Goal: Transaction & Acquisition: Purchase product/service

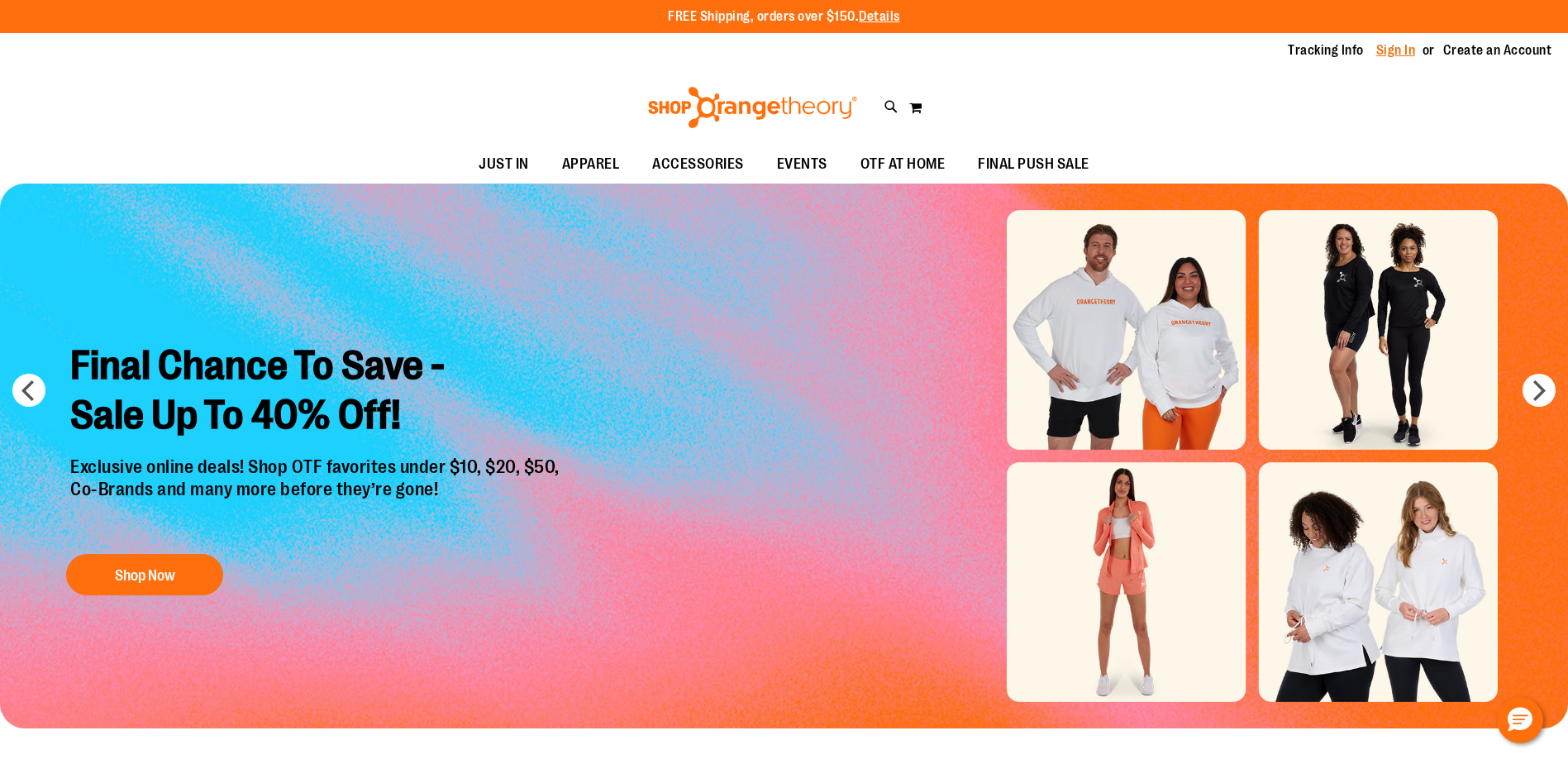
click at [1387, 51] on link "Sign In" at bounding box center [1395, 50] width 40 height 18
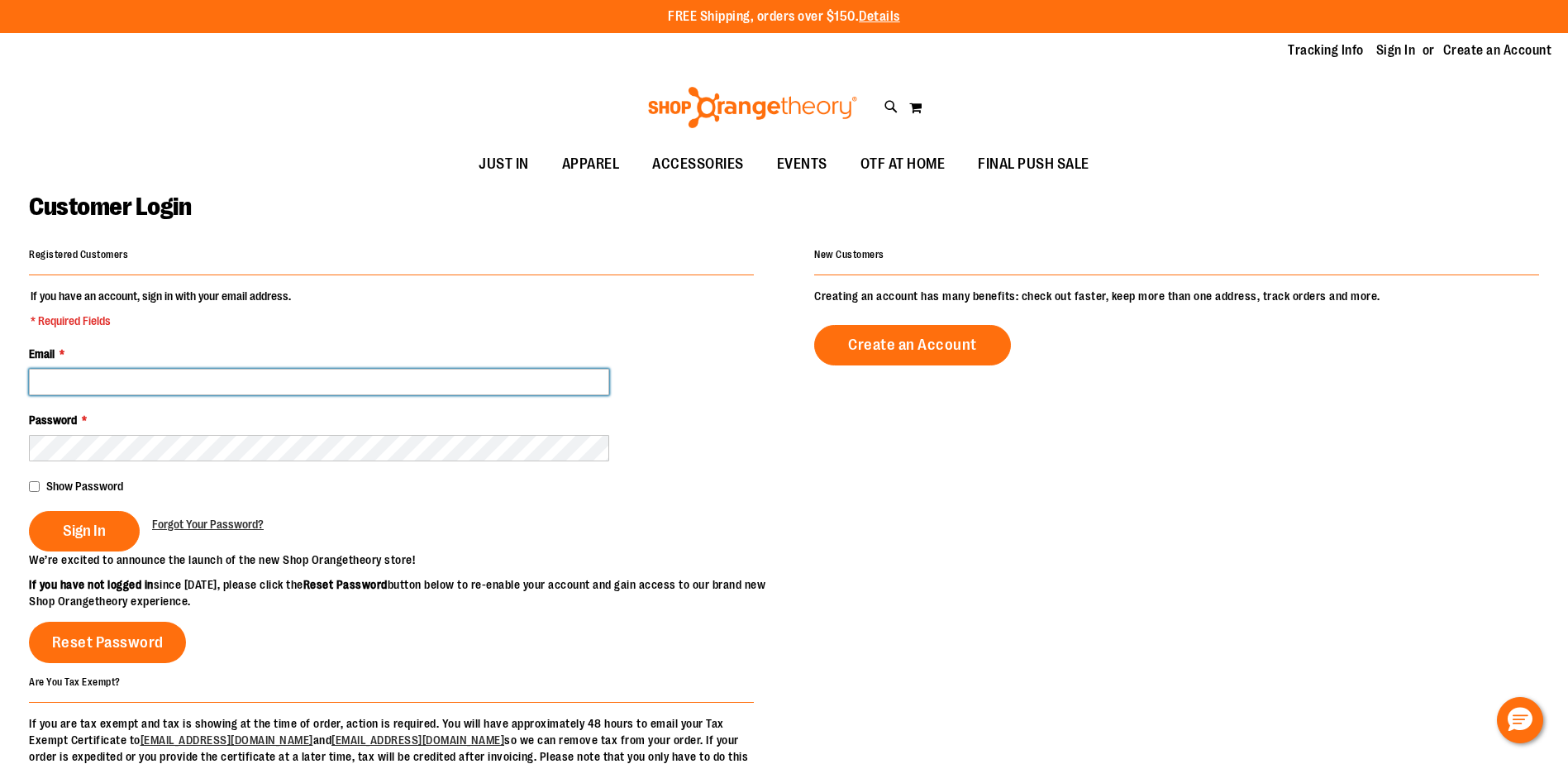
type input "**********"
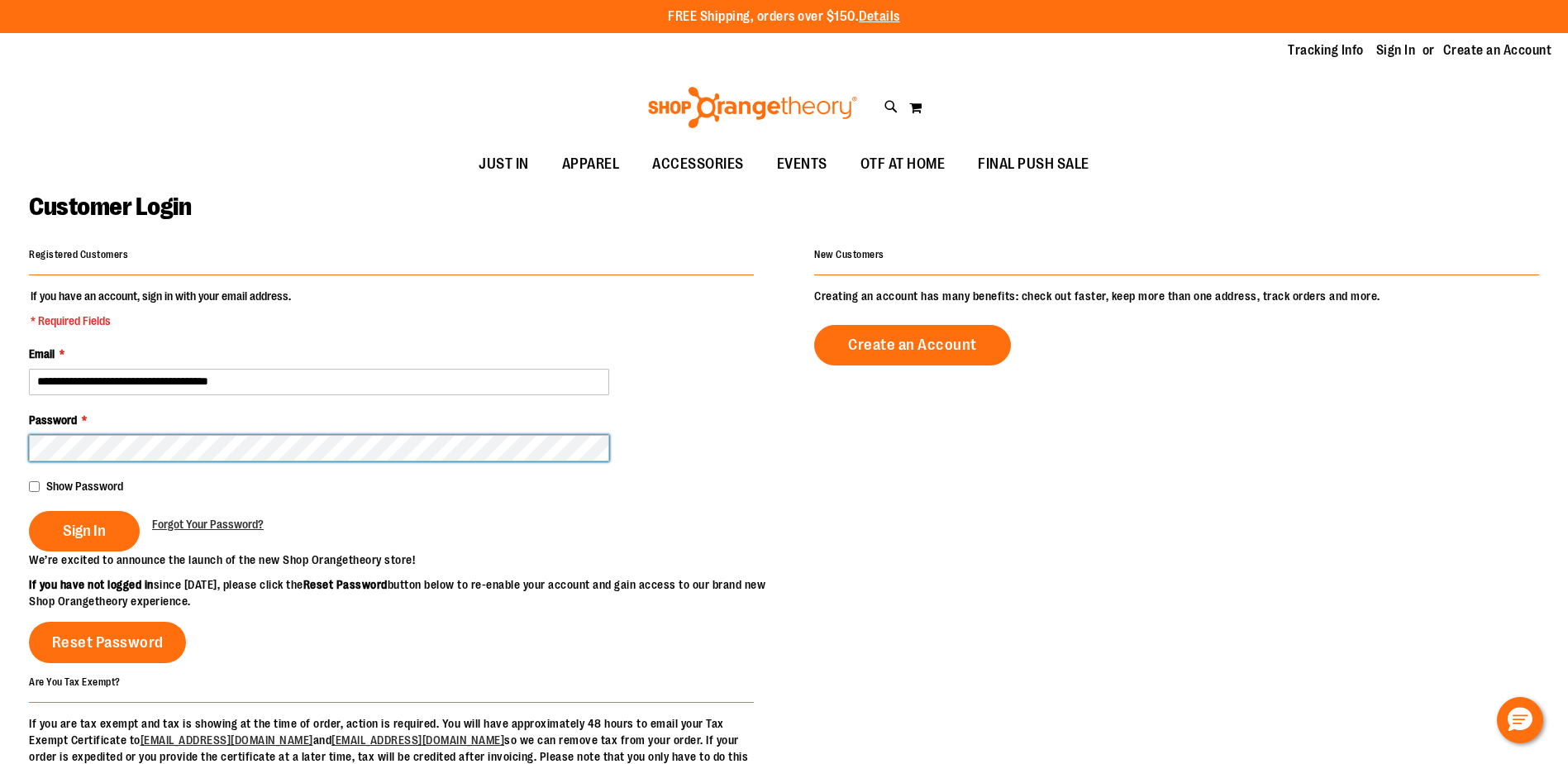
type input "**********"
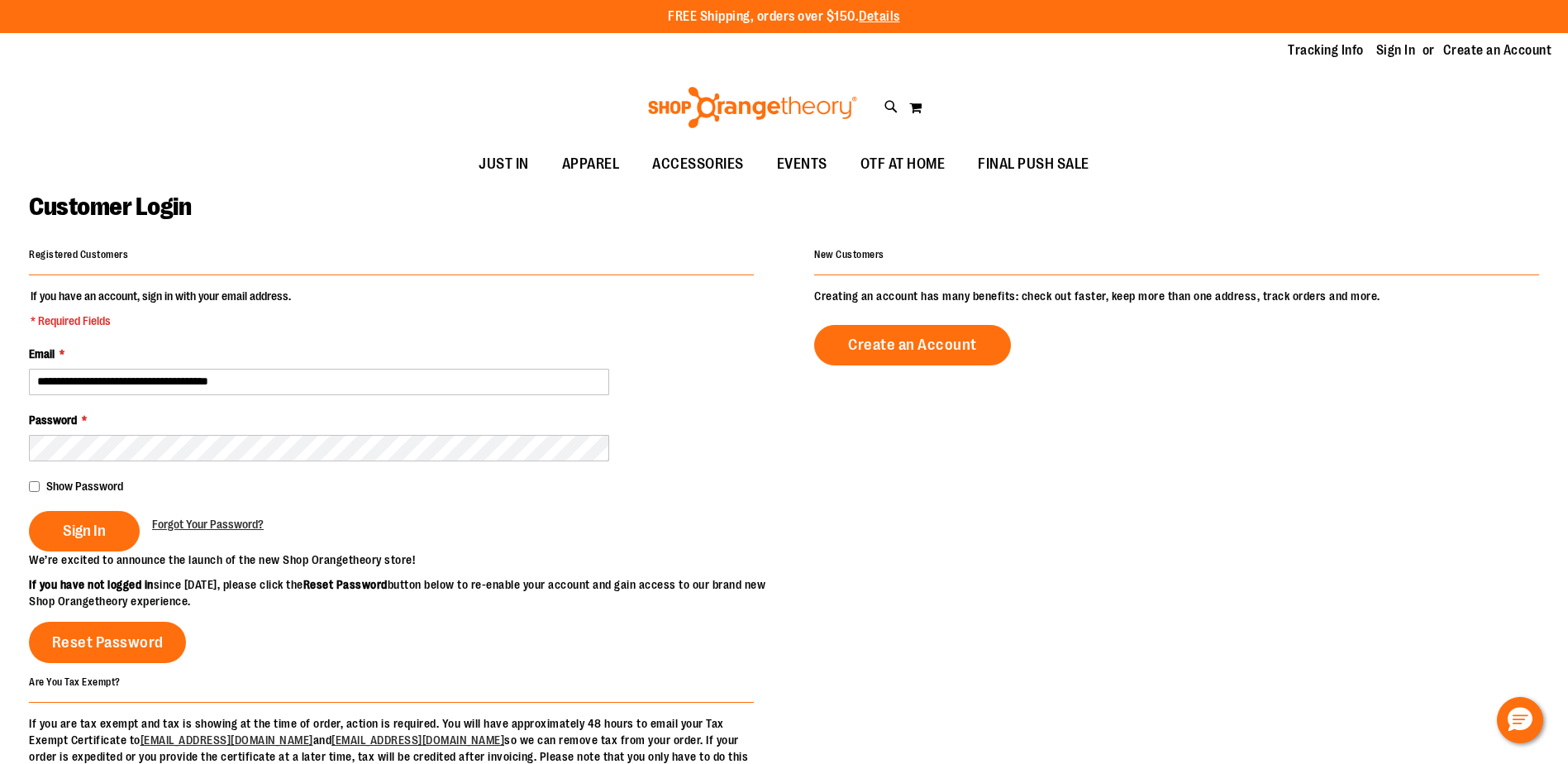
click at [28, 486] on main "**********" at bounding box center [784, 528] width 1568 height 688
click at [58, 521] on button "Sign In" at bounding box center [84, 531] width 111 height 41
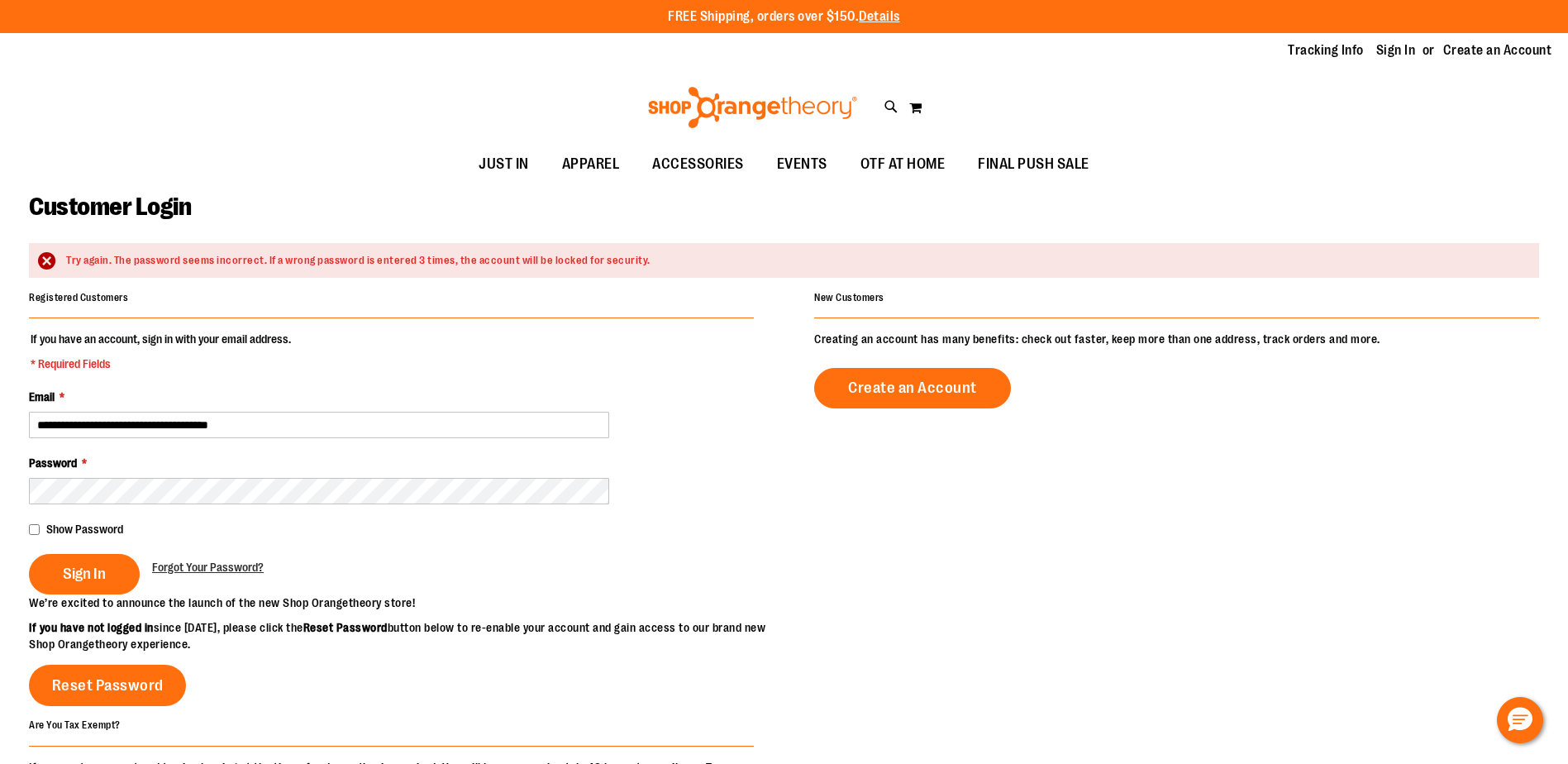
type input "**********"
click at [239, 455] on div "Password *" at bounding box center [391, 480] width 725 height 50
click at [299, 423] on input "**********" at bounding box center [319, 425] width 581 height 27
type input "**********"
click at [71, 559] on button "Sign In" at bounding box center [84, 573] width 111 height 41
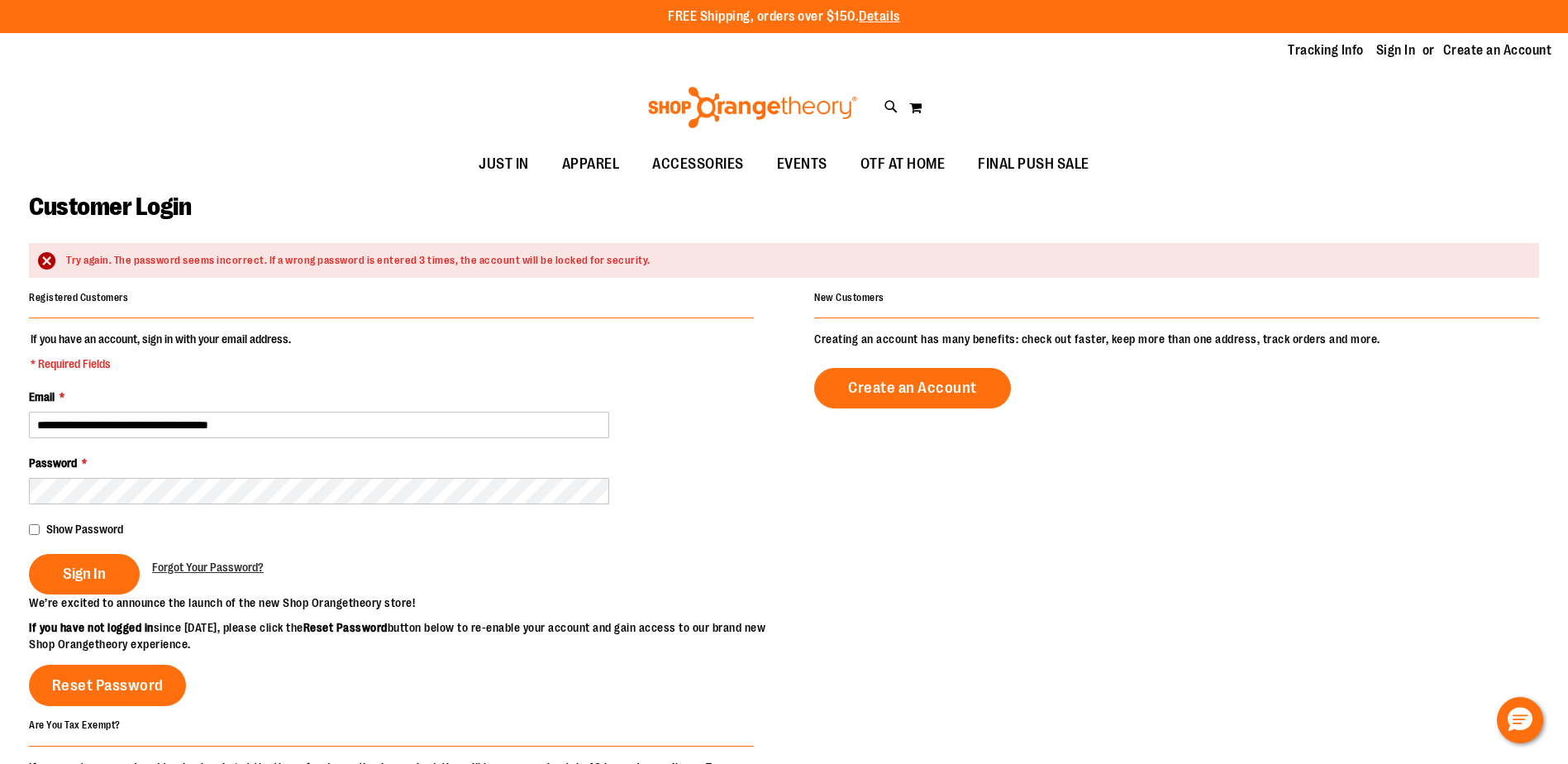
type input "**********"
drag, startPoint x: 307, startPoint y: 425, endPoint x: 17, endPoint y: 412, distance: 290.3
click at [17, 412] on main "**********" at bounding box center [784, 550] width 1568 height 732
click at [379, 532] on div "Show Password" at bounding box center [391, 529] width 725 height 17
drag, startPoint x: 272, startPoint y: 427, endPoint x: 272, endPoint y: 416, distance: 11.0
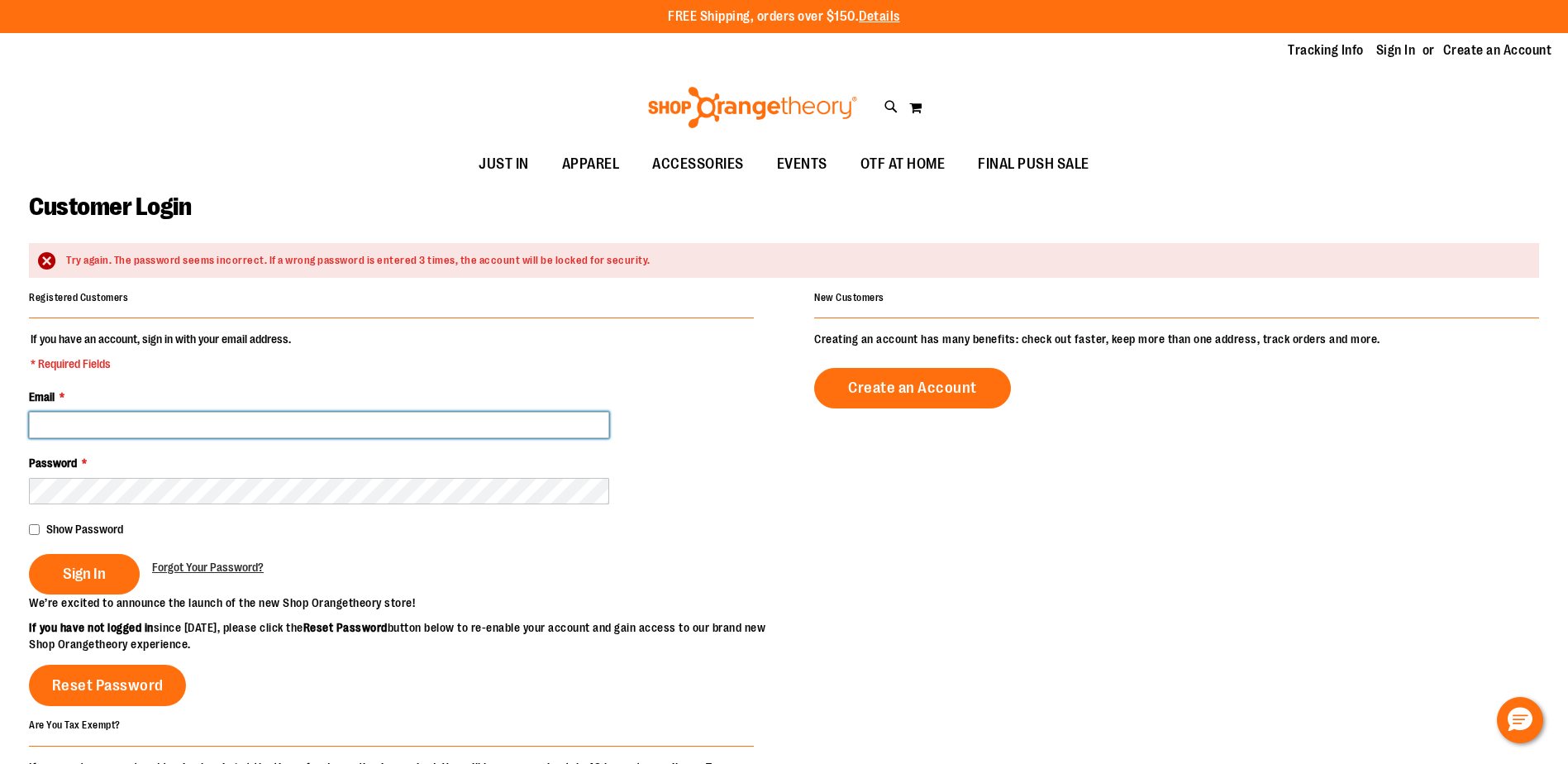
click at [272, 426] on input "Email *" at bounding box center [319, 425] width 581 height 27
type input "**********"
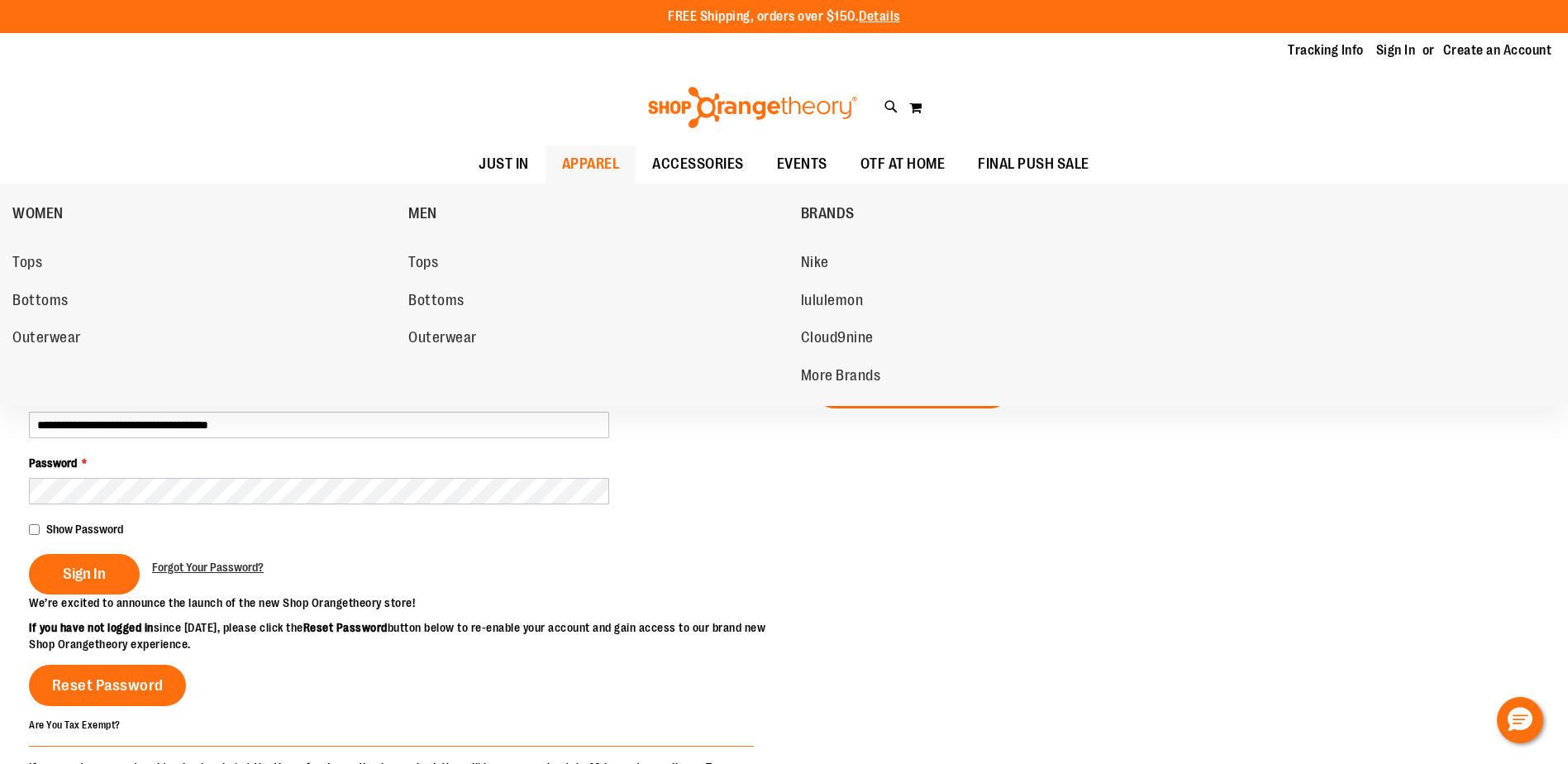
click at [576, 170] on span "APPAREL" at bounding box center [590, 164] width 58 height 37
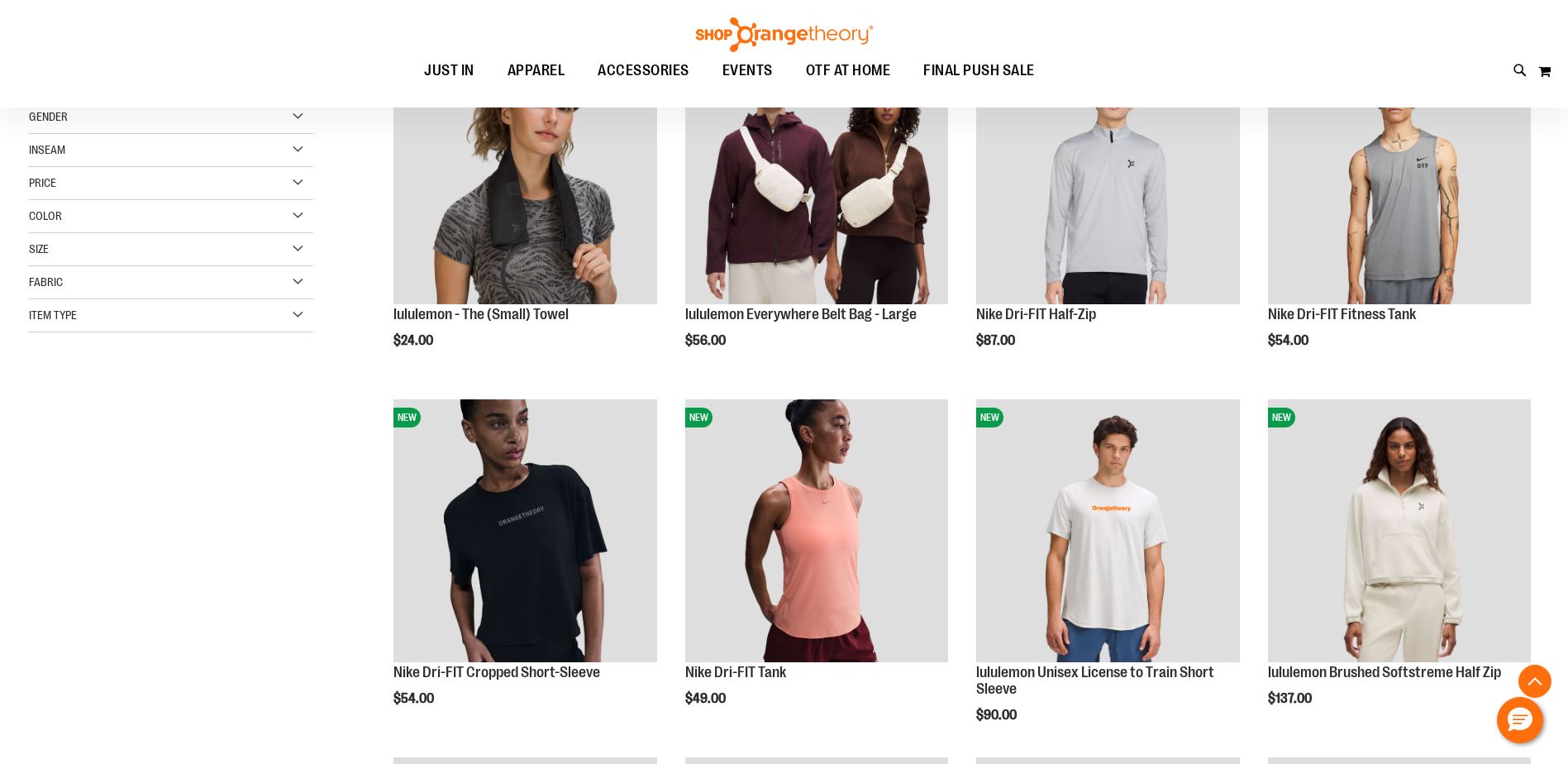
scroll to position [495, 0]
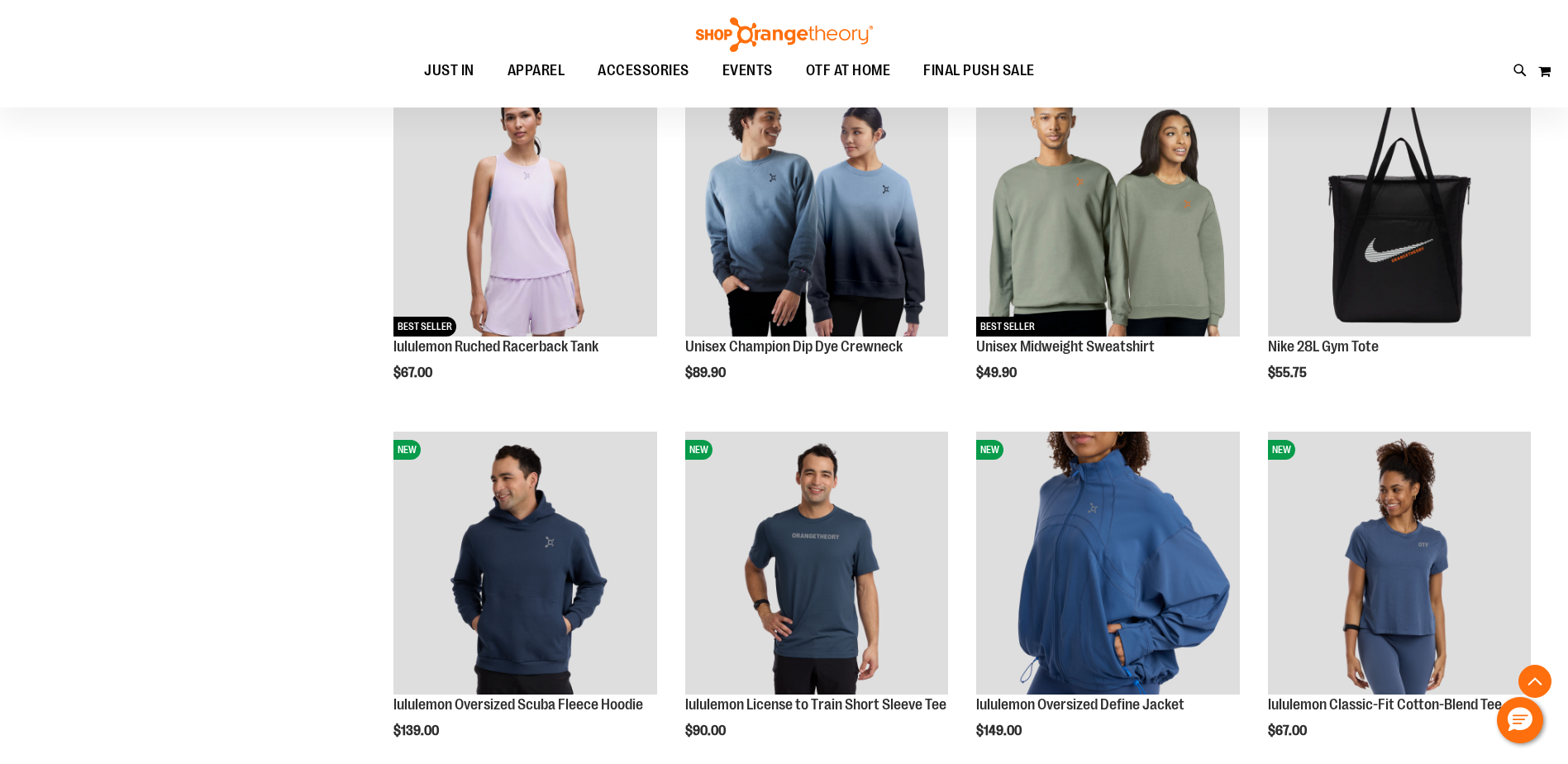
scroll to position [1239, 0]
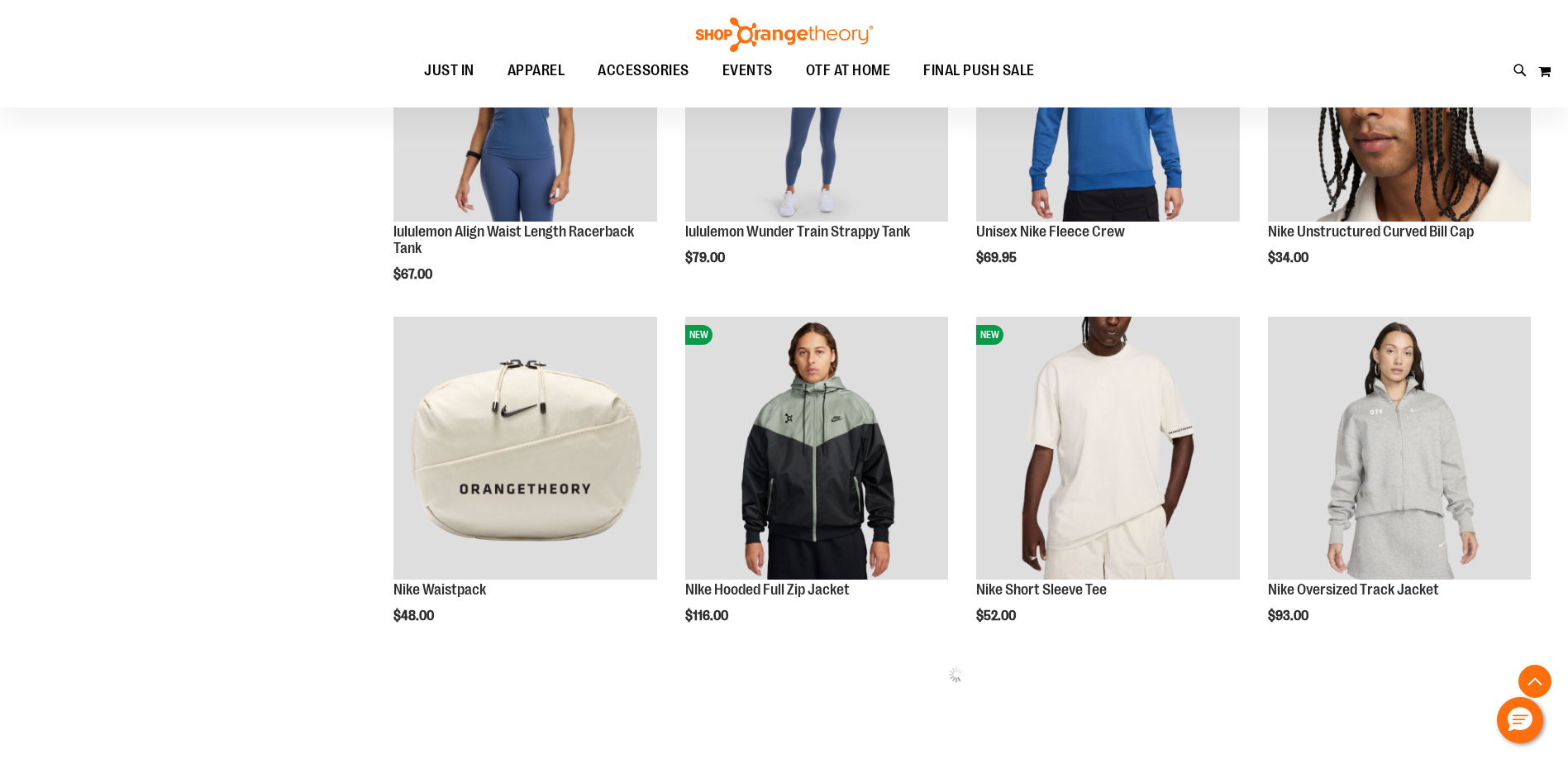
scroll to position [1652, 0]
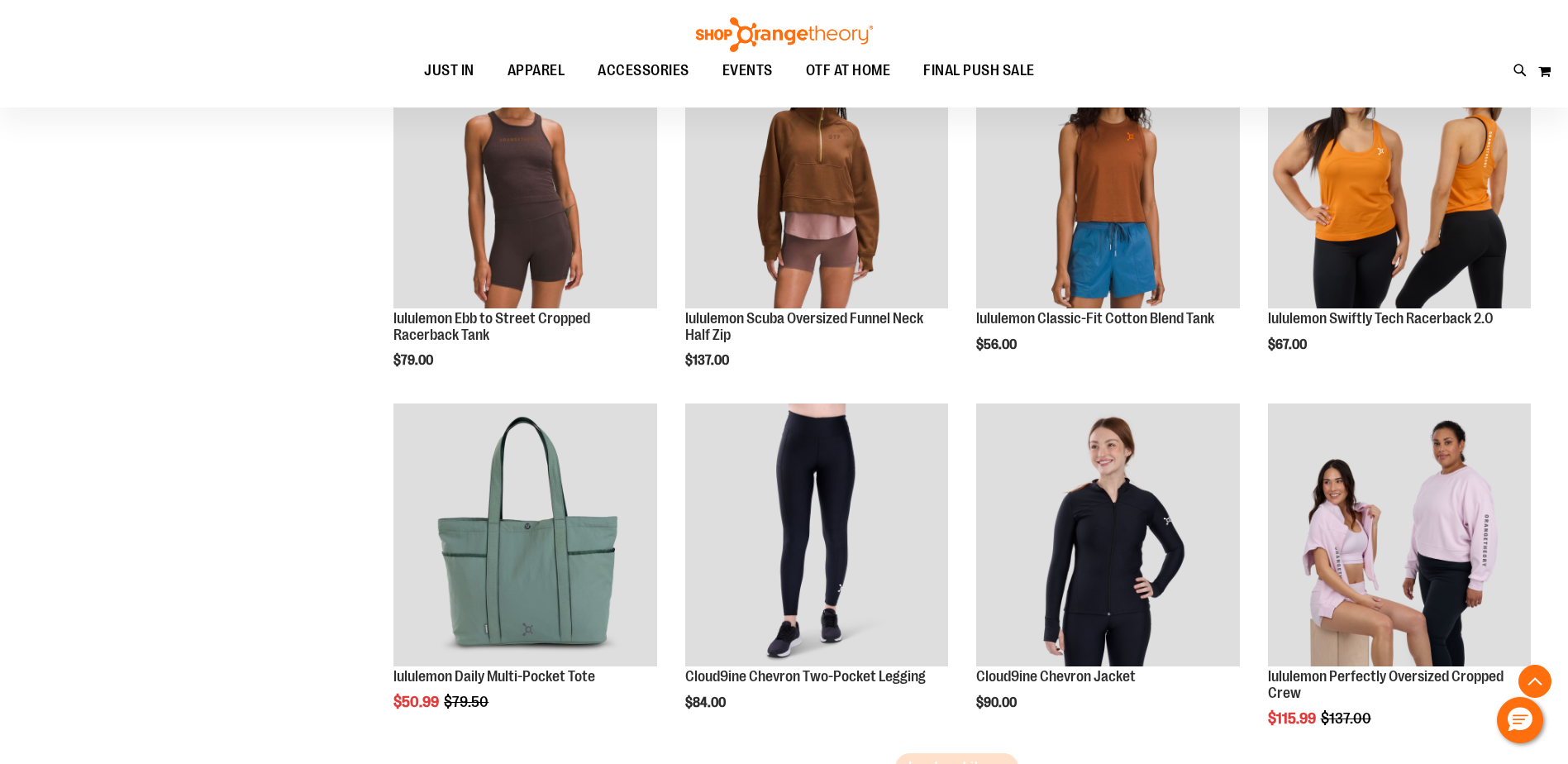
scroll to position [3057, 0]
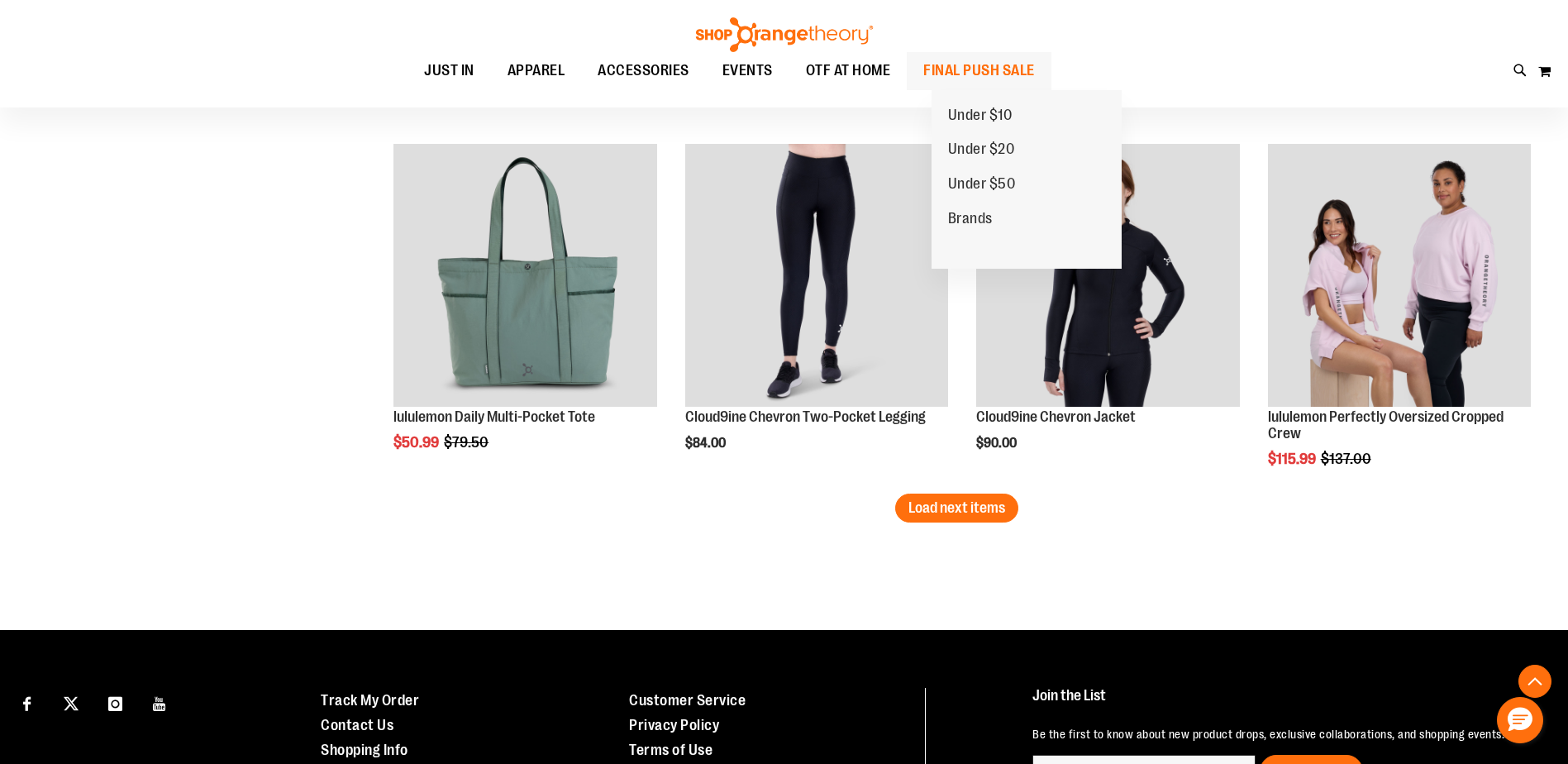
type input "**********"
click at [980, 64] on span "FINAL PUSH SALE" at bounding box center [979, 70] width 112 height 37
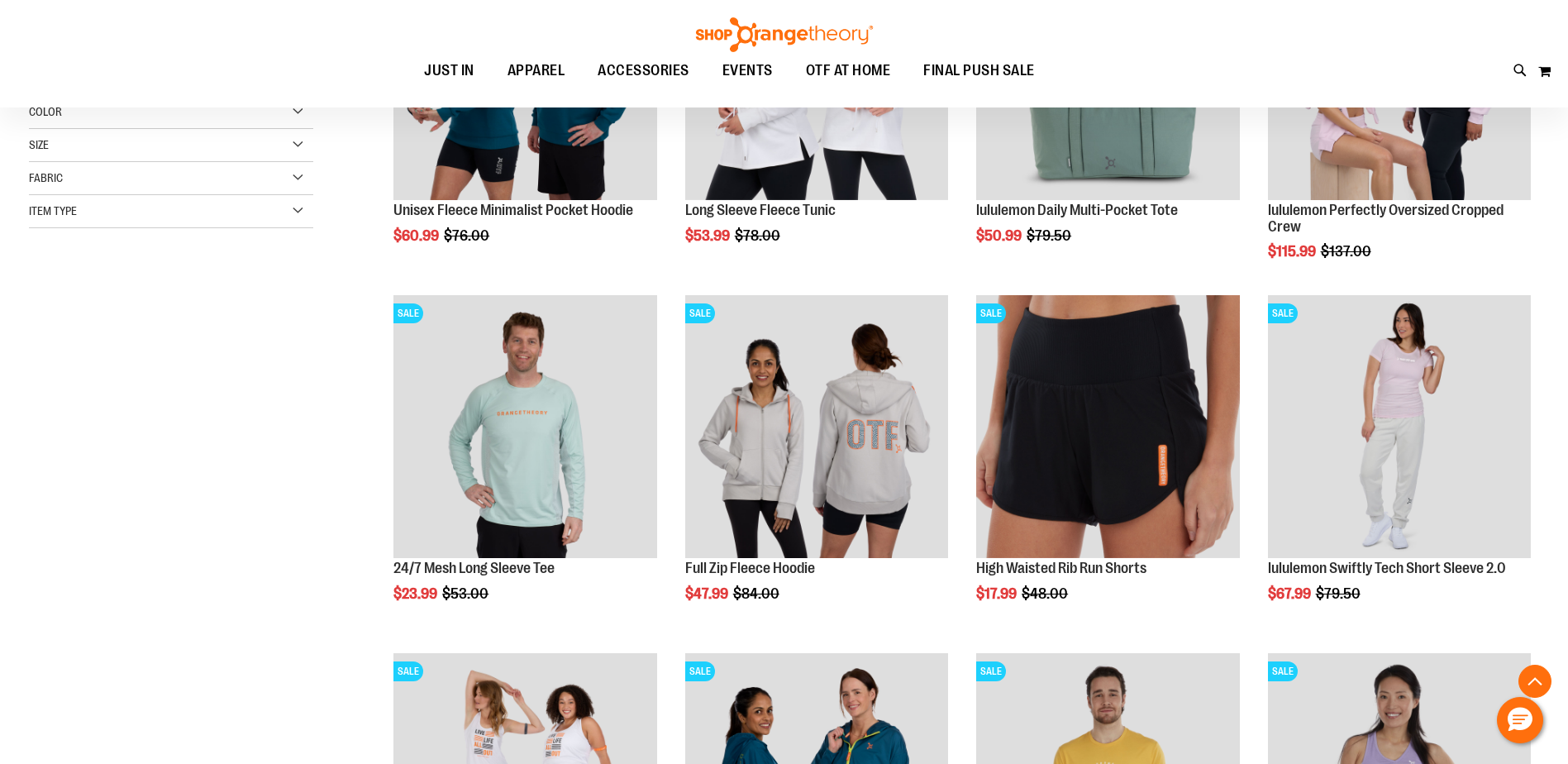
scroll to position [412, 0]
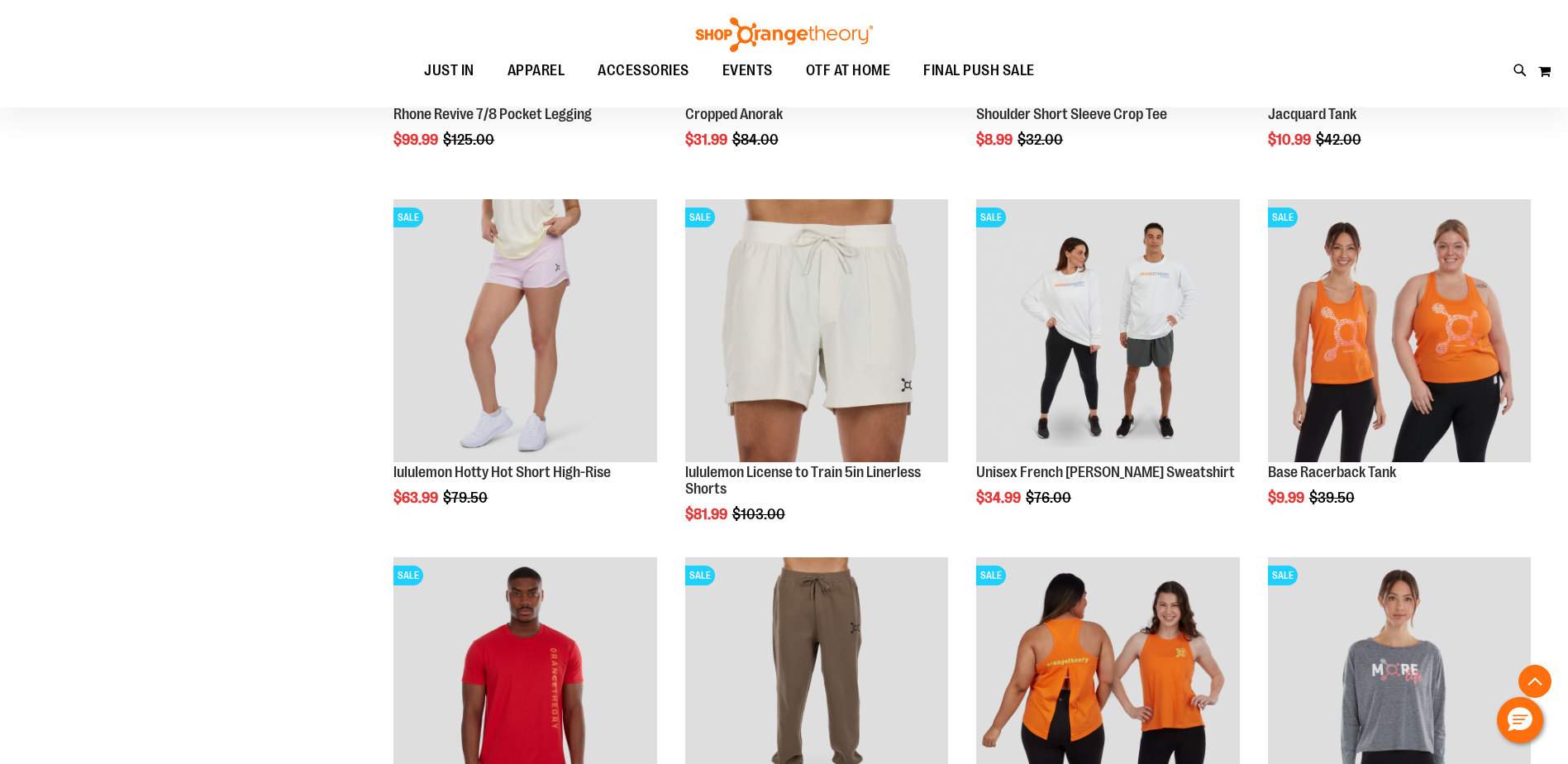
scroll to position [1900, 0]
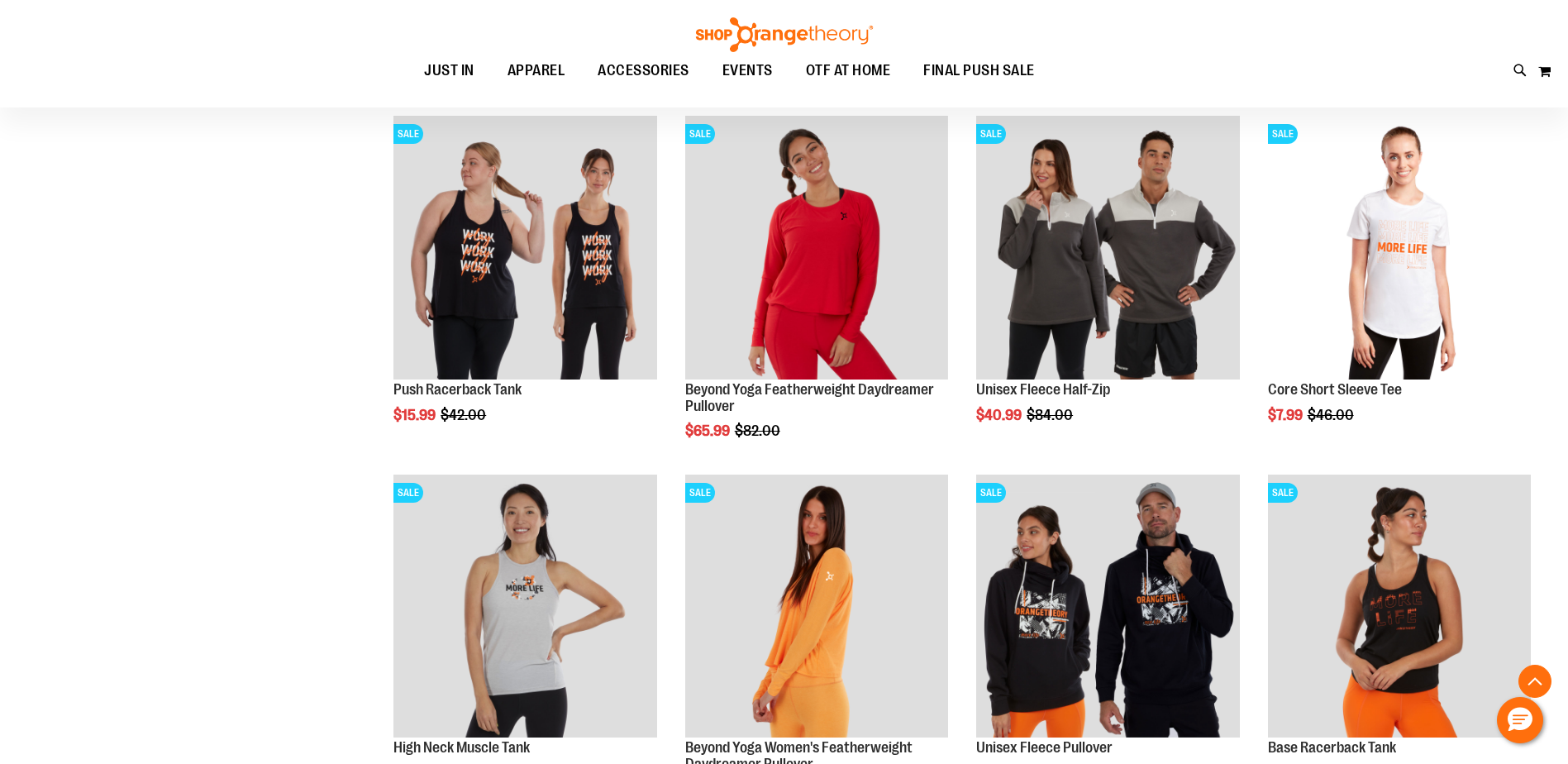
scroll to position [3057, 0]
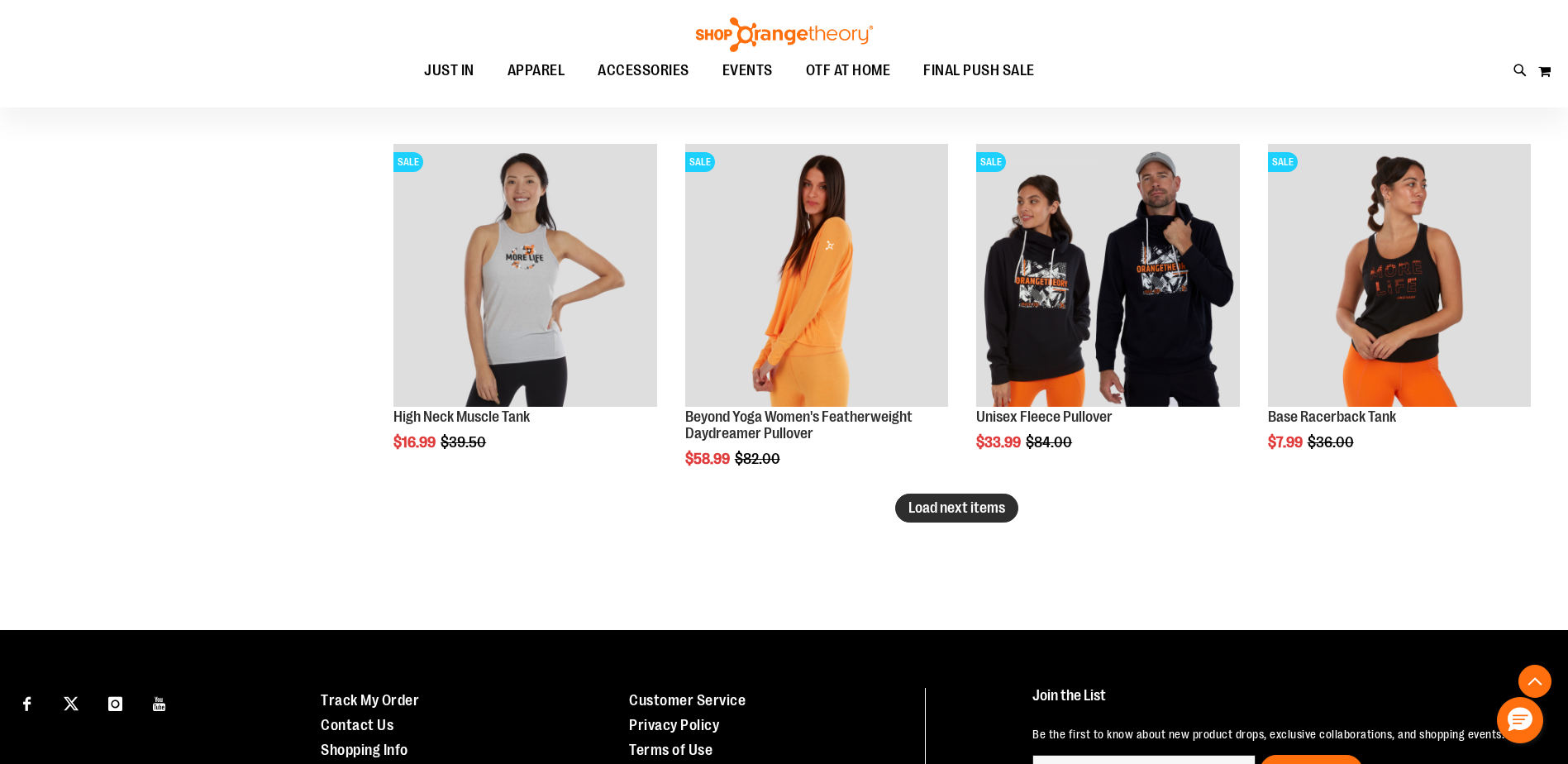
type input "**********"
click at [928, 510] on span "Load next items" at bounding box center [957, 507] width 97 height 17
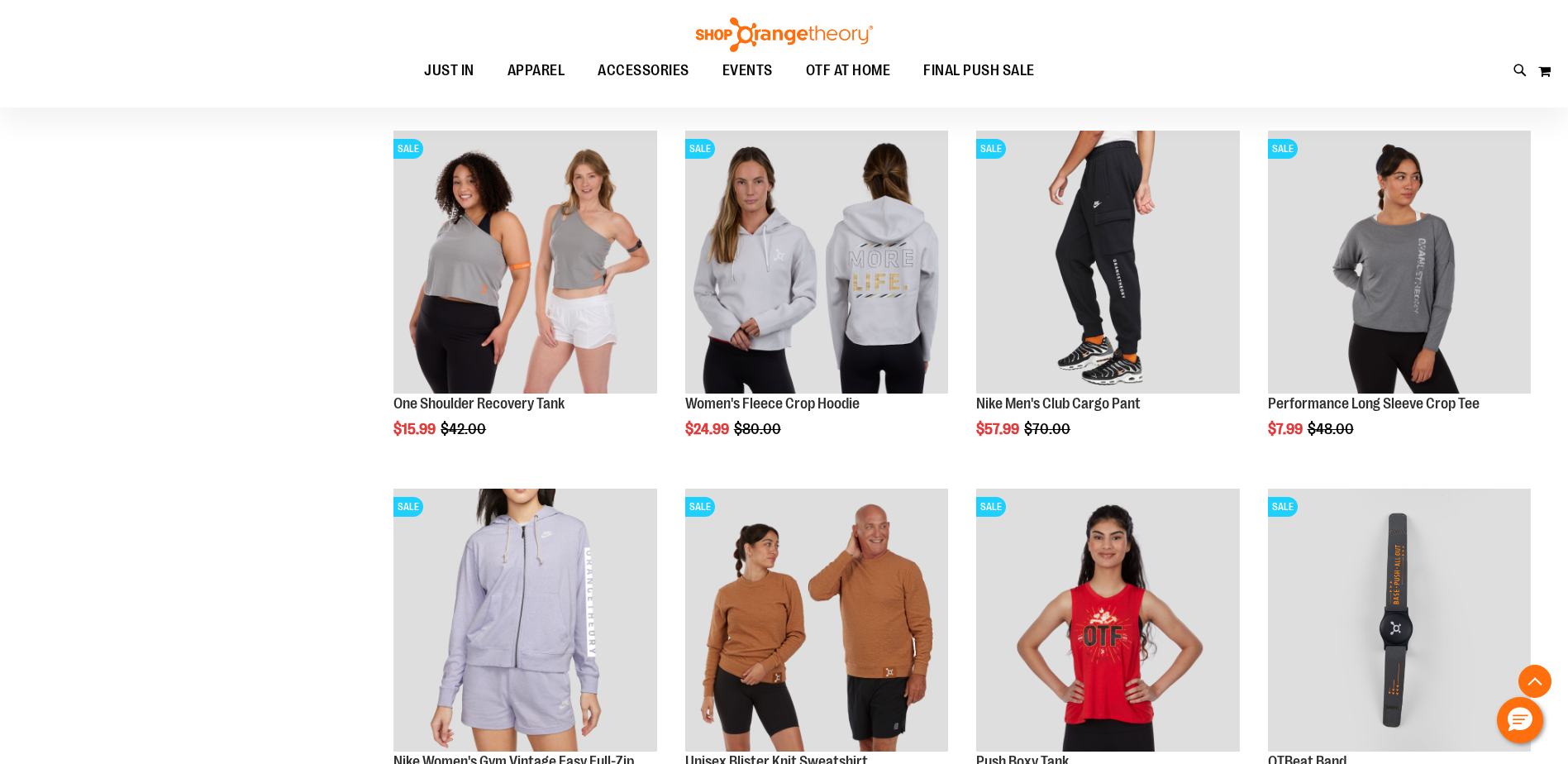
scroll to position [3966, 0]
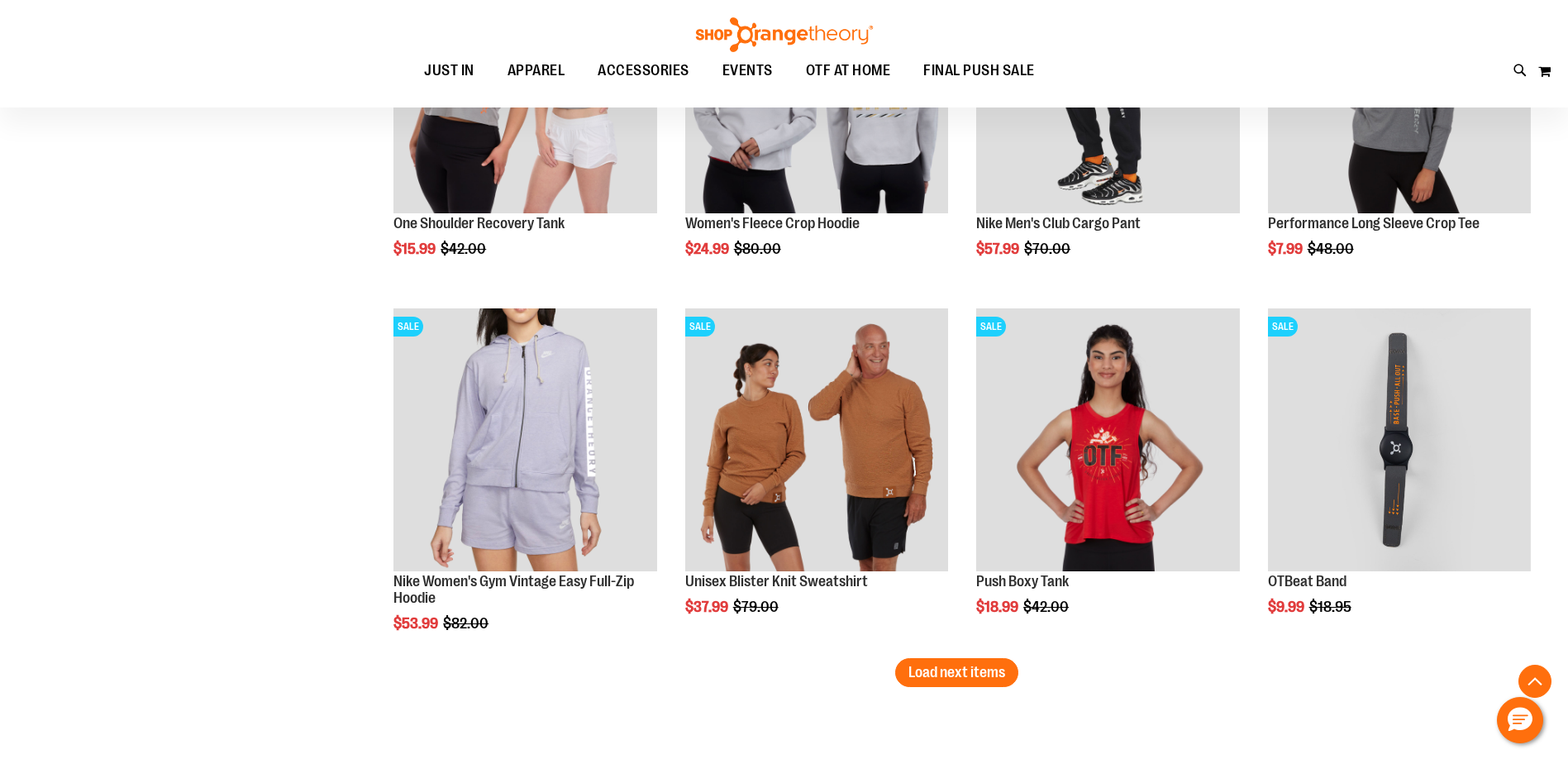
click at [969, 665] on button "Load next items" at bounding box center [956, 671] width 123 height 29
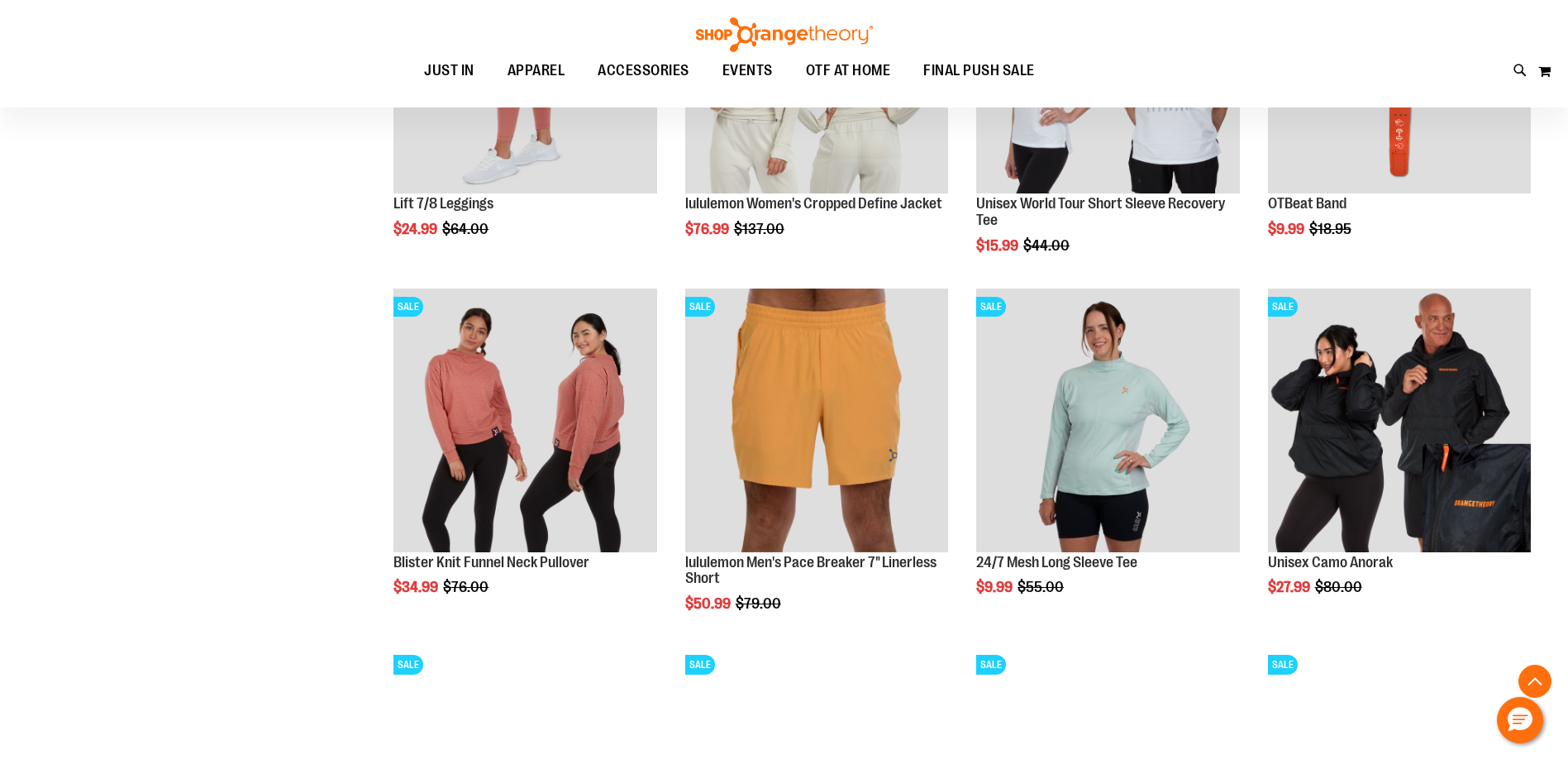
scroll to position [4710, 0]
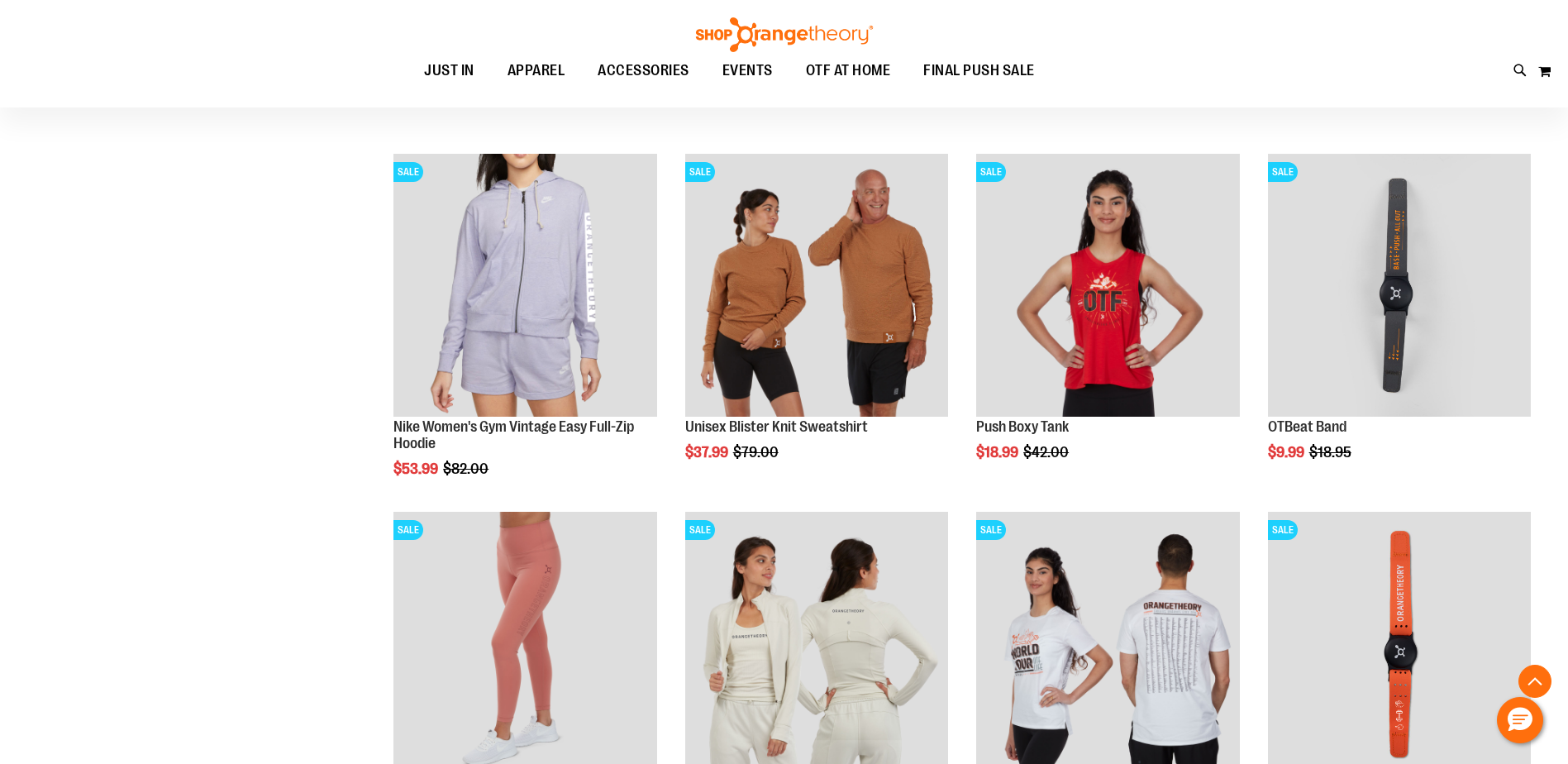
scroll to position [4214, 0]
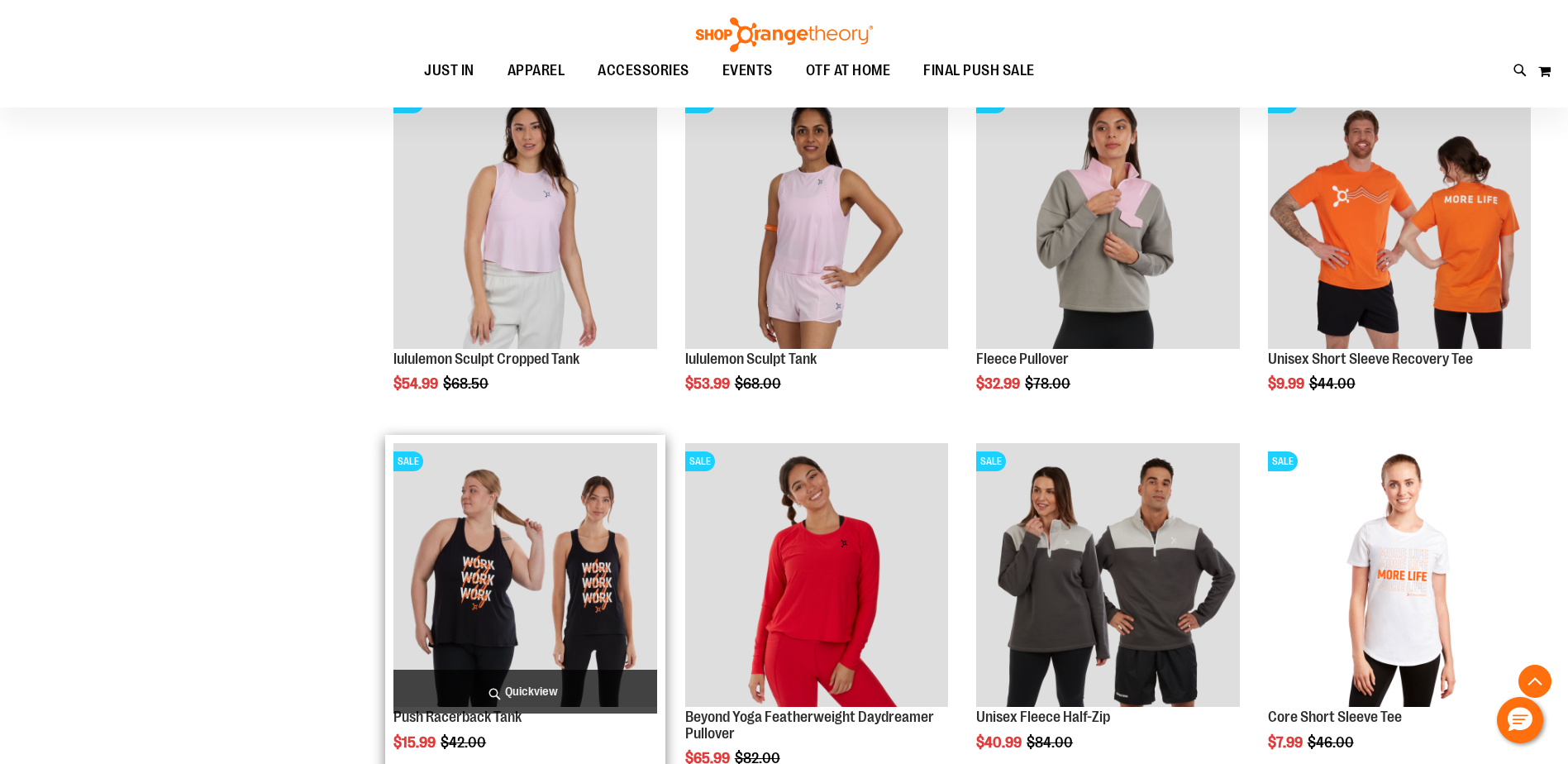
scroll to position [2396, 0]
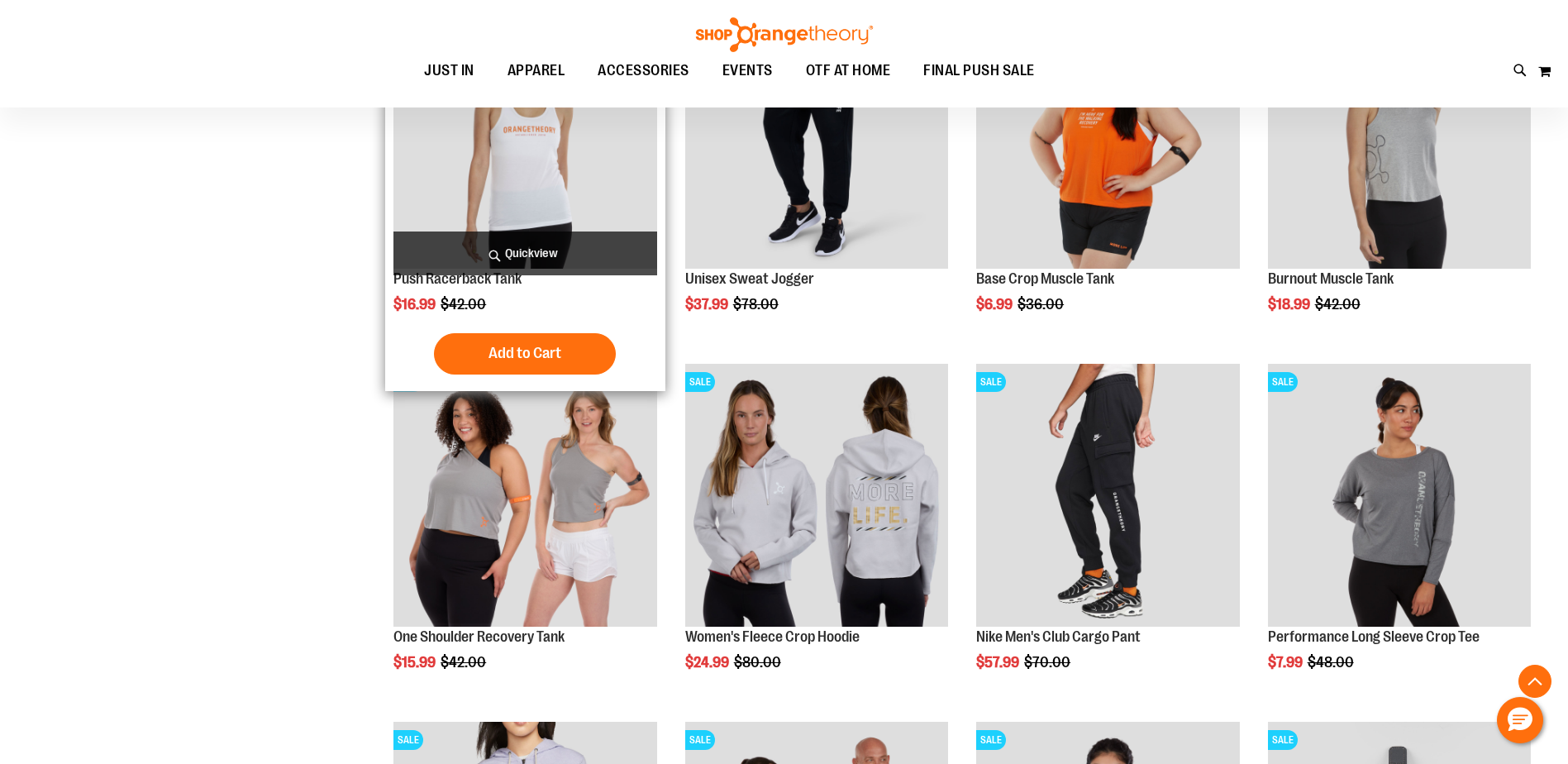
scroll to position [3717, 0]
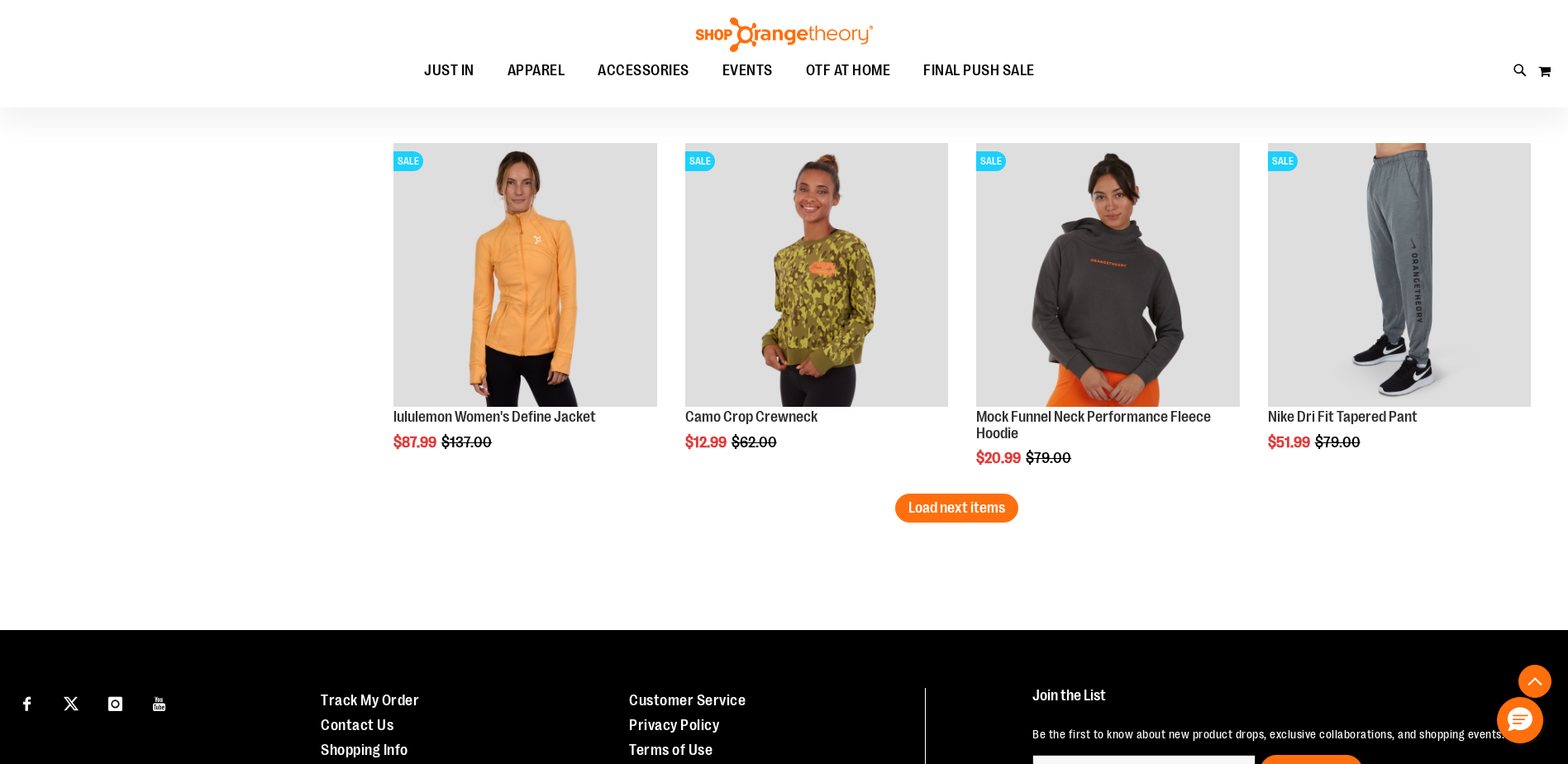
scroll to position [5205, 0]
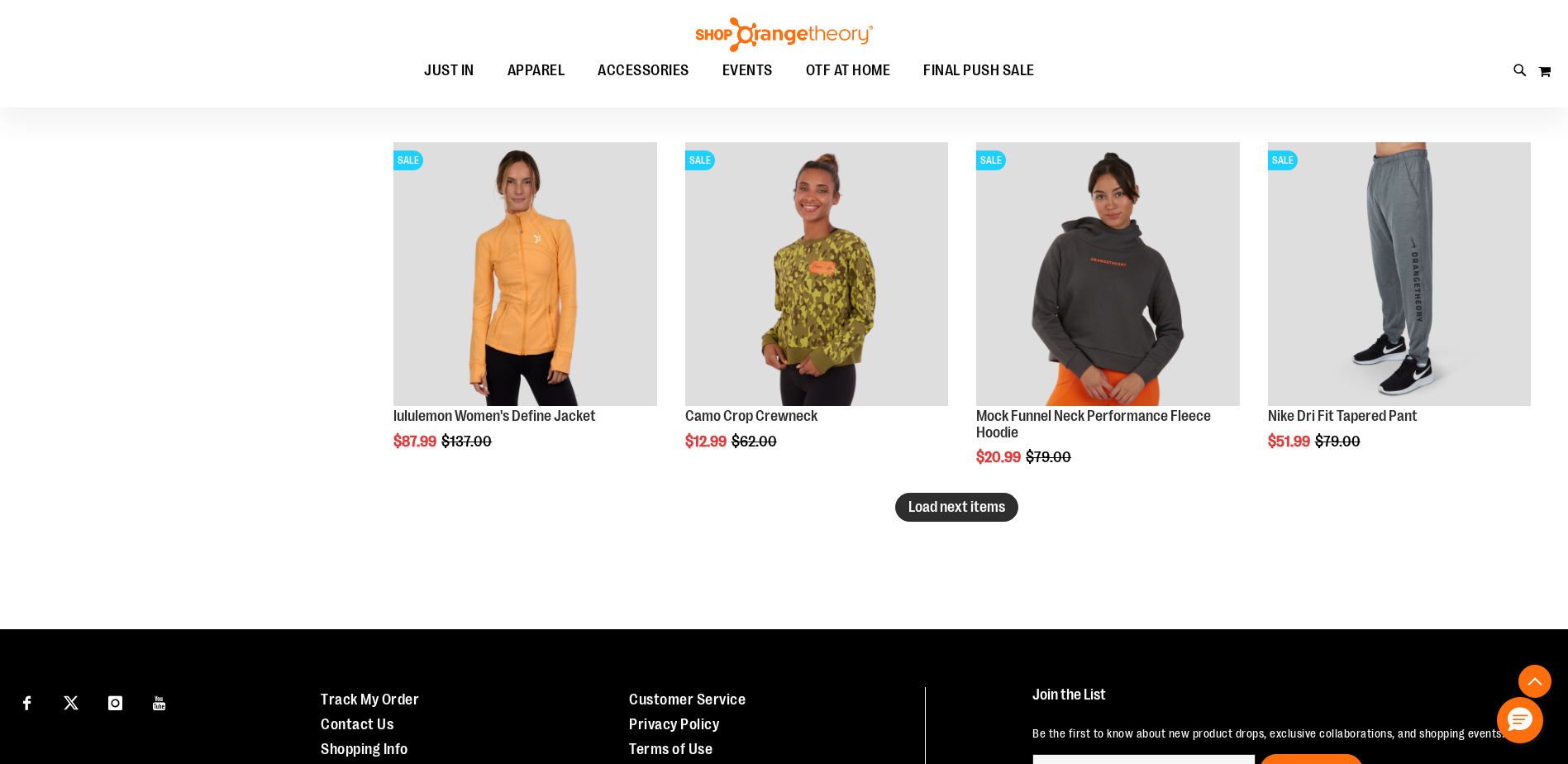
click at [957, 510] on span "Load next items" at bounding box center [957, 507] width 97 height 17
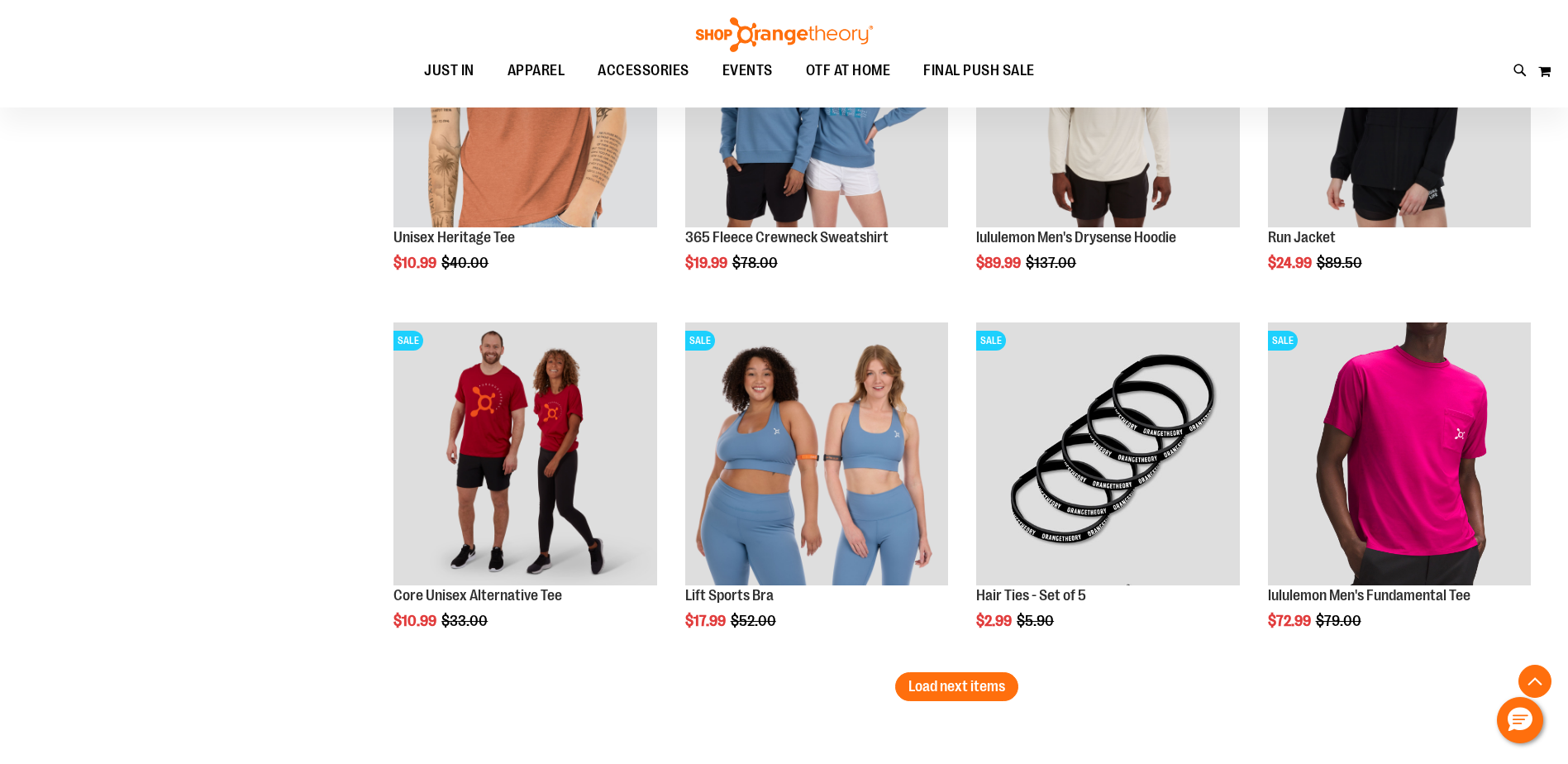
scroll to position [6197, 0]
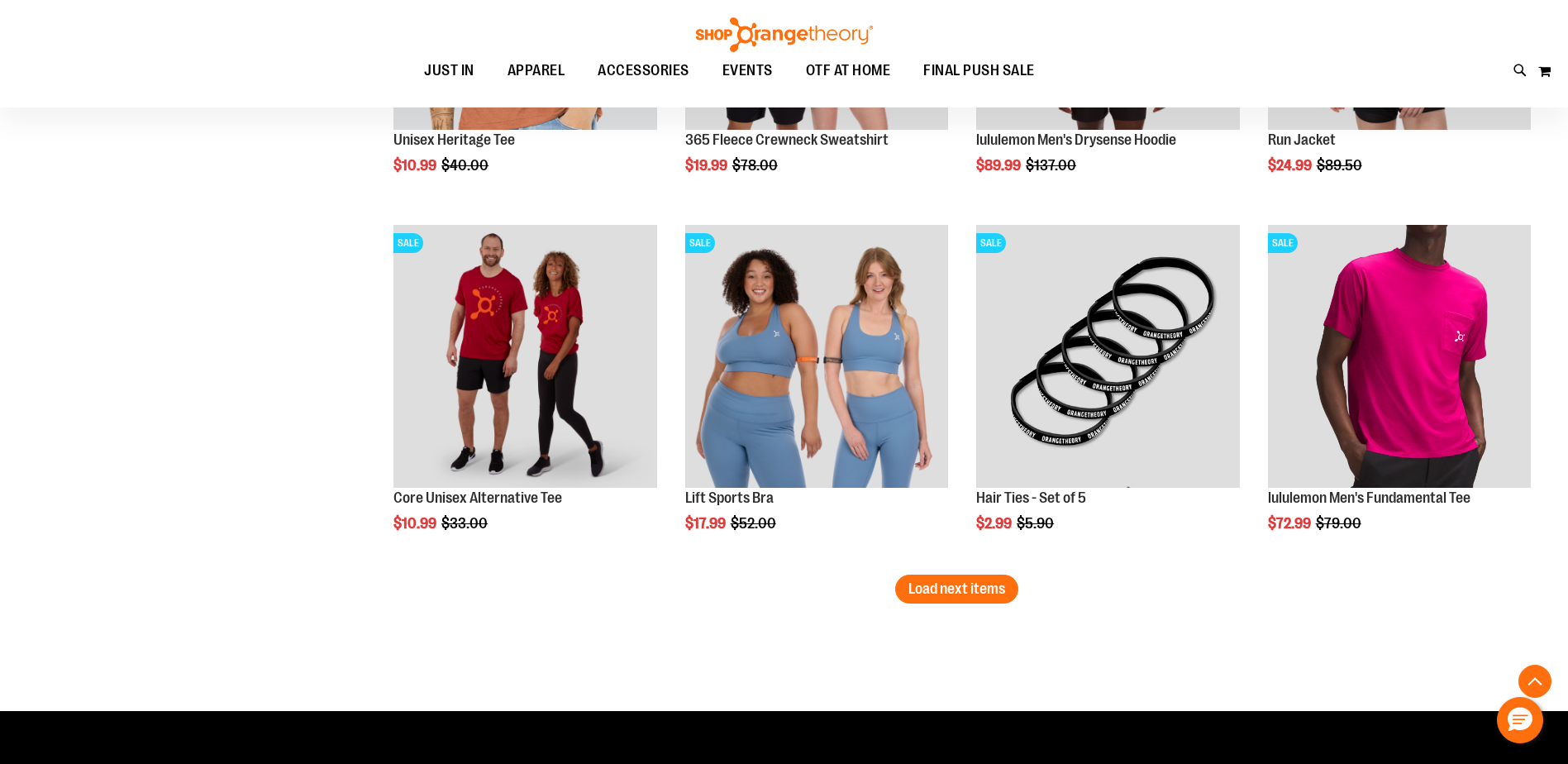
click at [980, 590] on span "Load next items" at bounding box center [957, 588] width 97 height 17
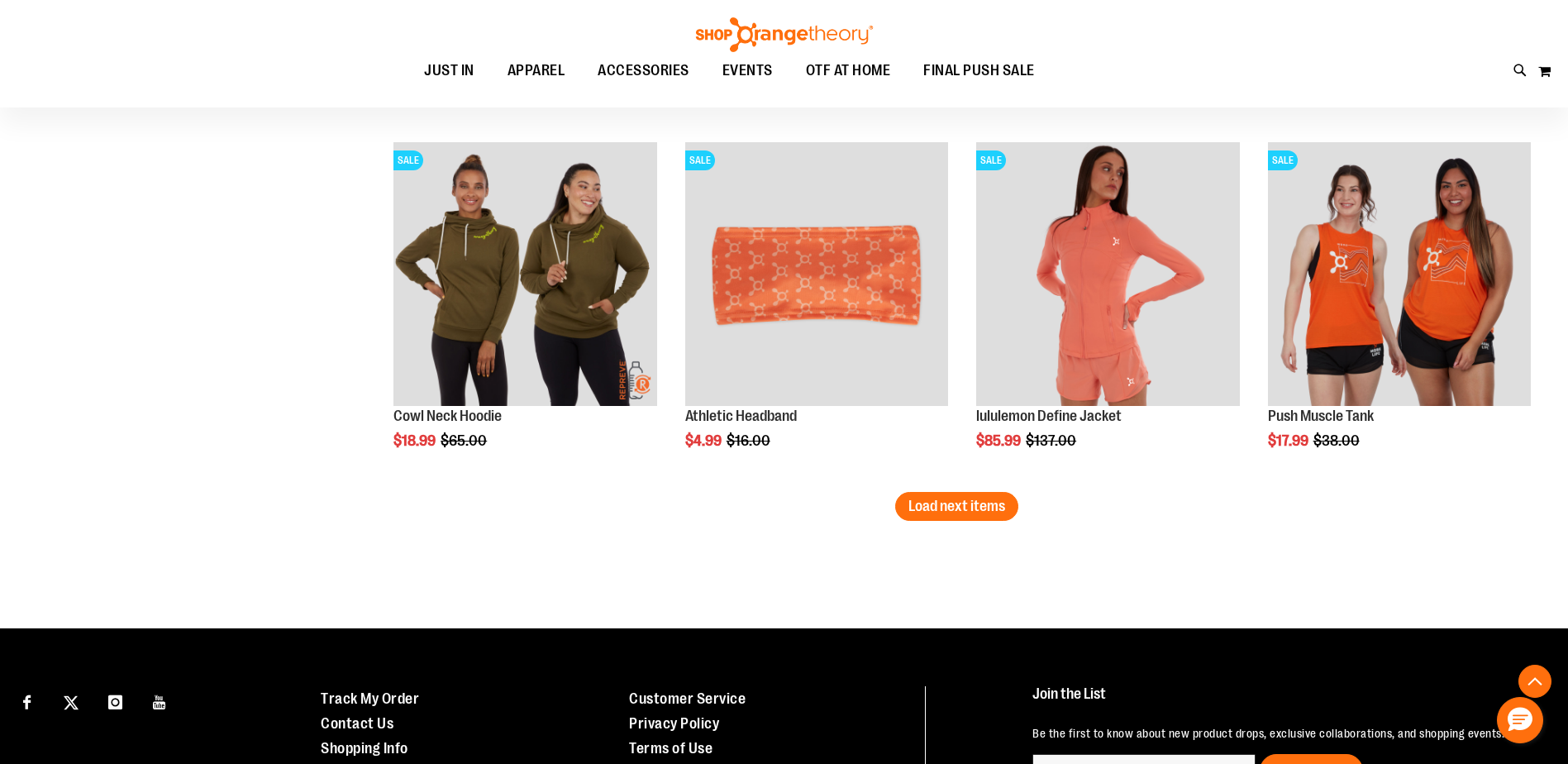
scroll to position [7354, 0]
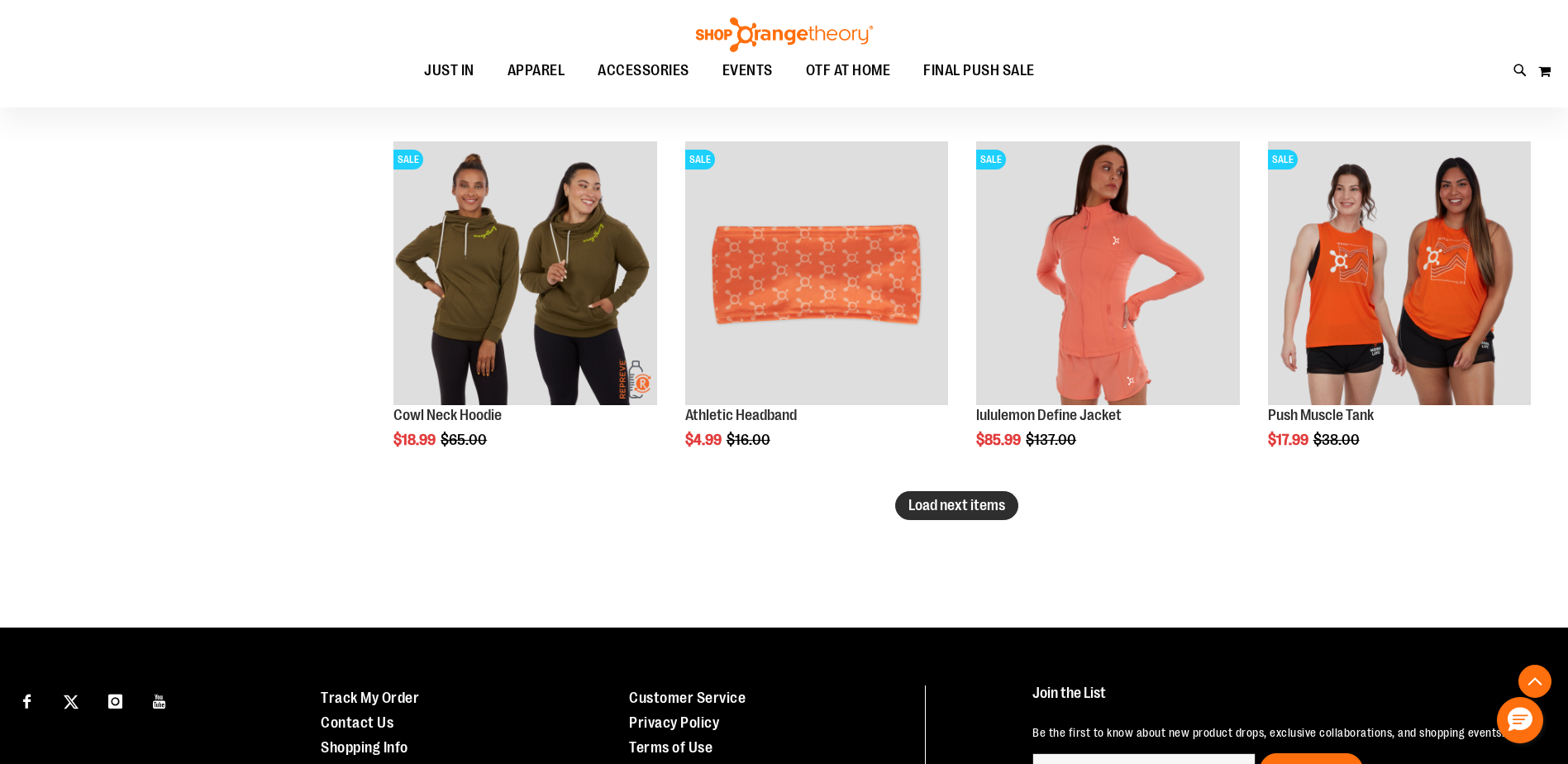
click at [944, 500] on span "Load next items" at bounding box center [957, 505] width 97 height 17
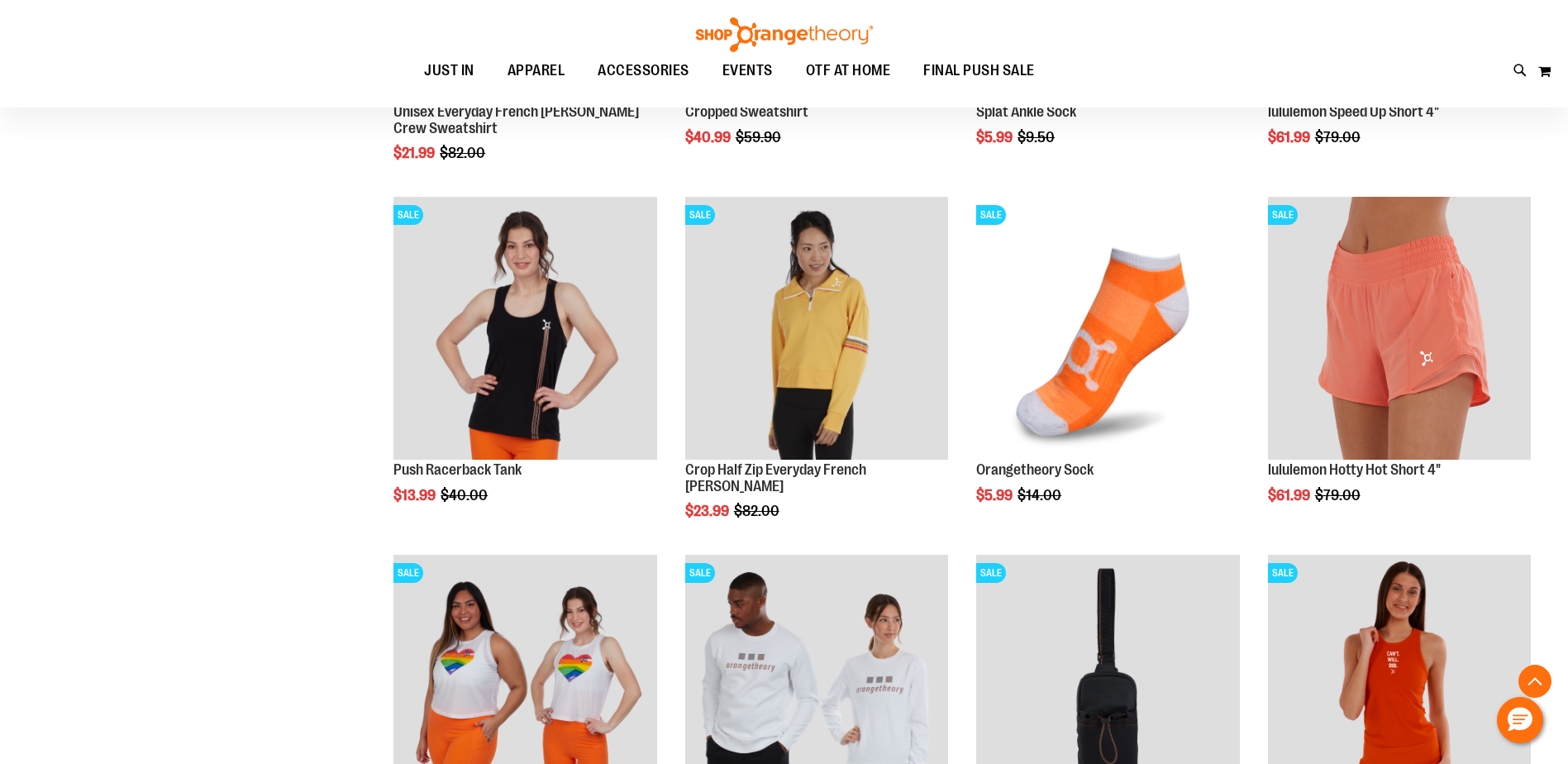
scroll to position [8262, 0]
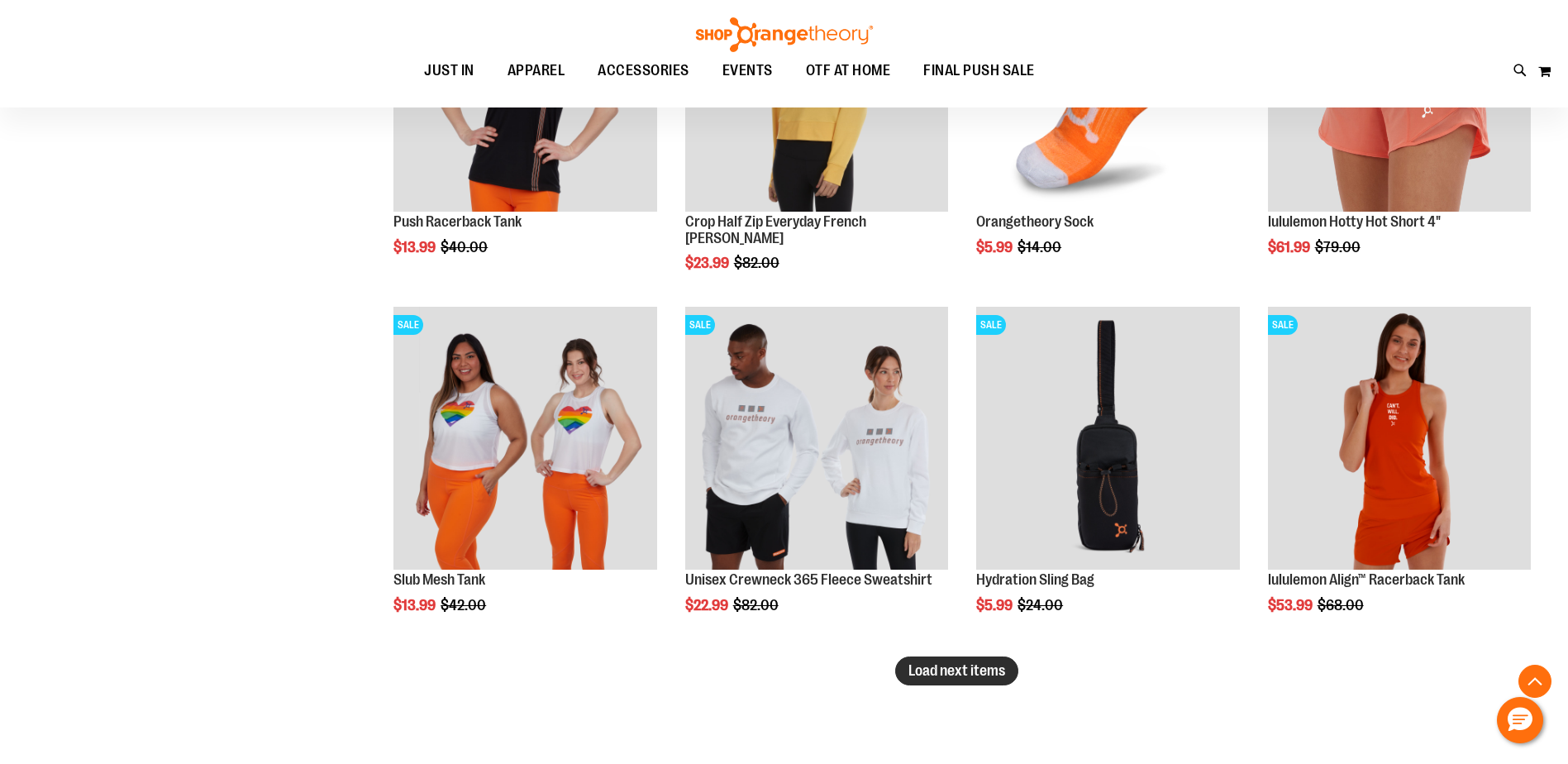
click at [948, 675] on span "Load next items" at bounding box center [957, 670] width 97 height 17
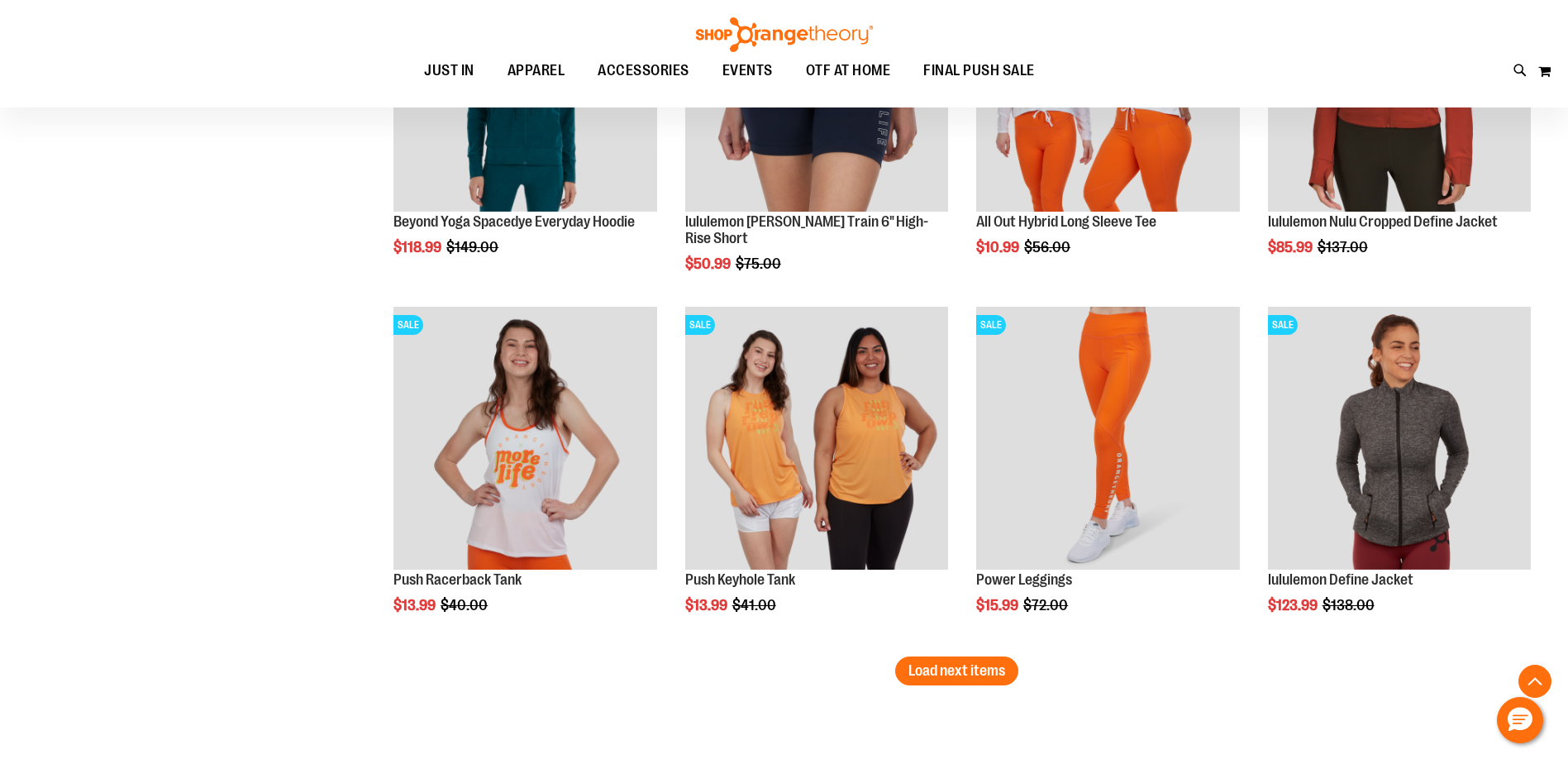
scroll to position [9502, 0]
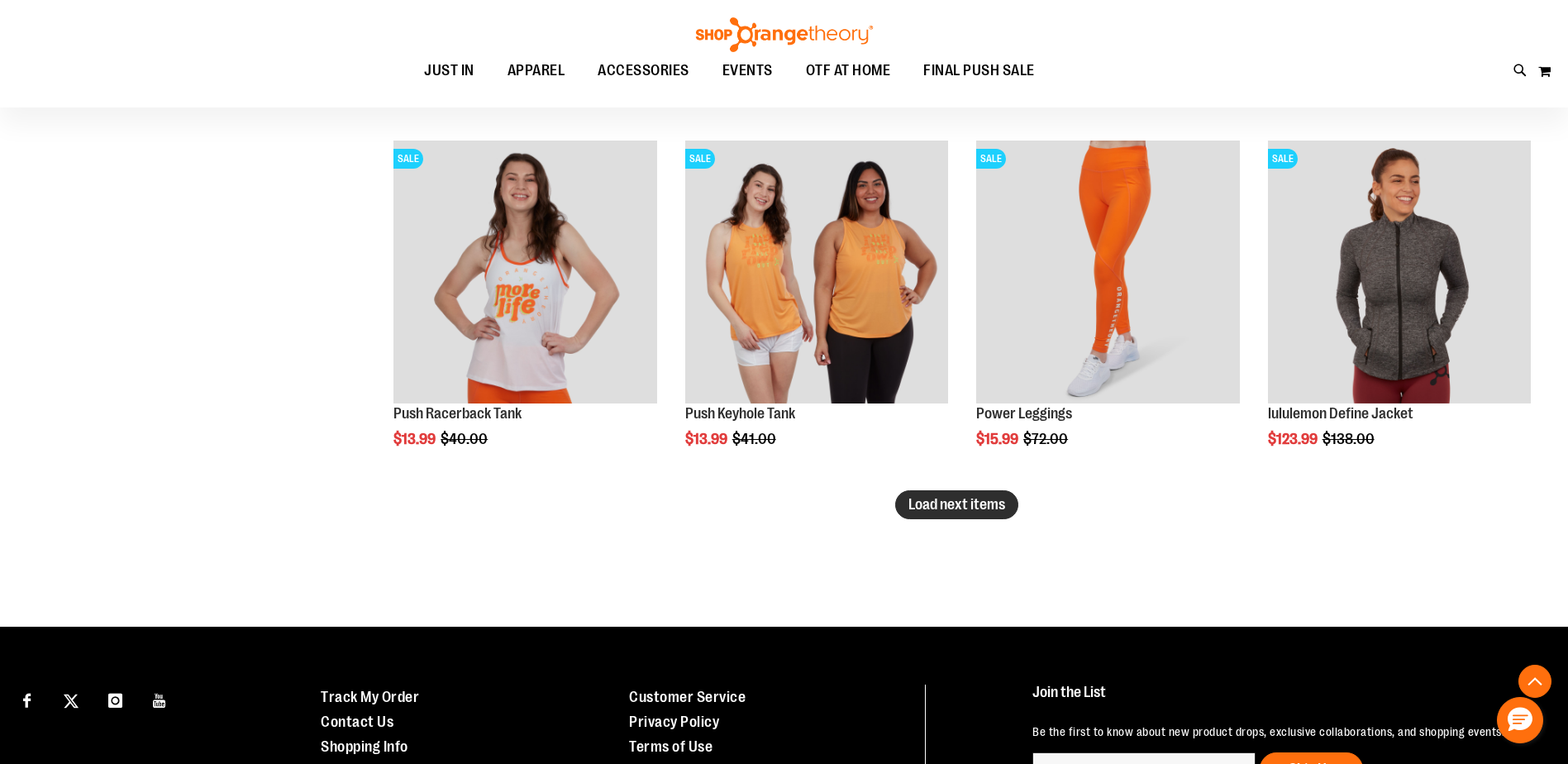
click at [924, 496] on span "Load next items" at bounding box center [957, 504] width 97 height 17
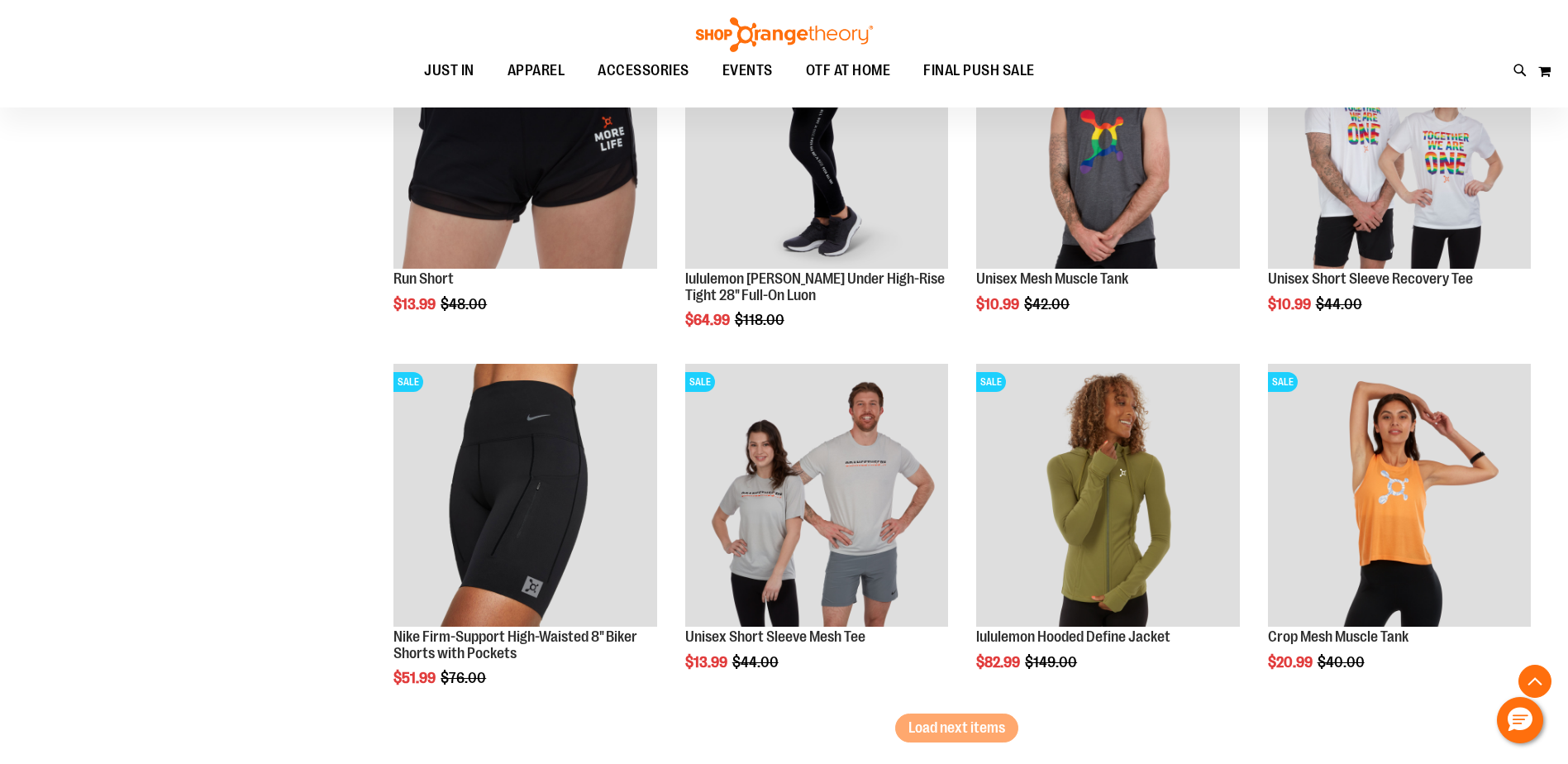
scroll to position [10411, 0]
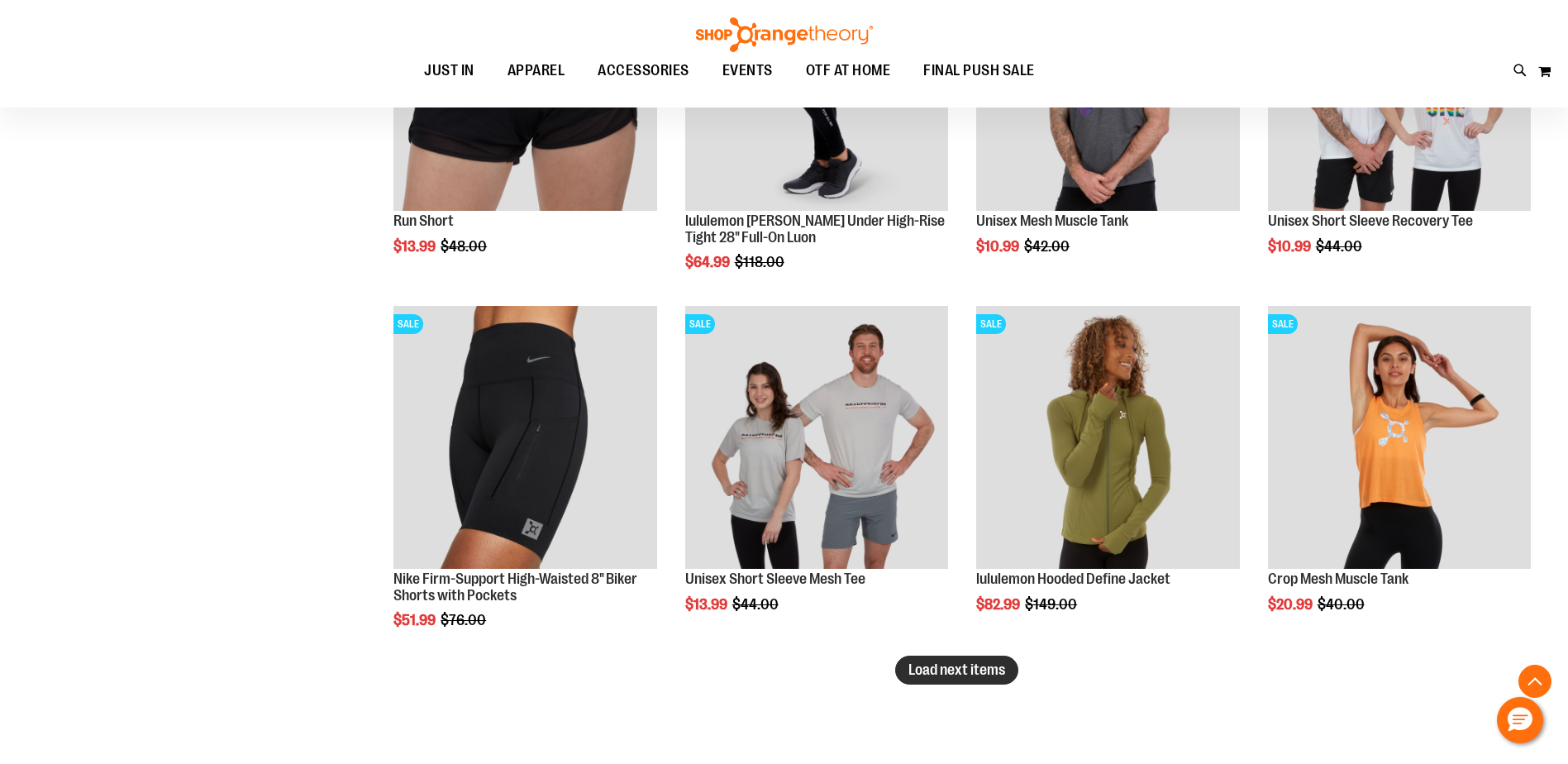
click at [920, 659] on button "Load next items" at bounding box center [956, 669] width 123 height 29
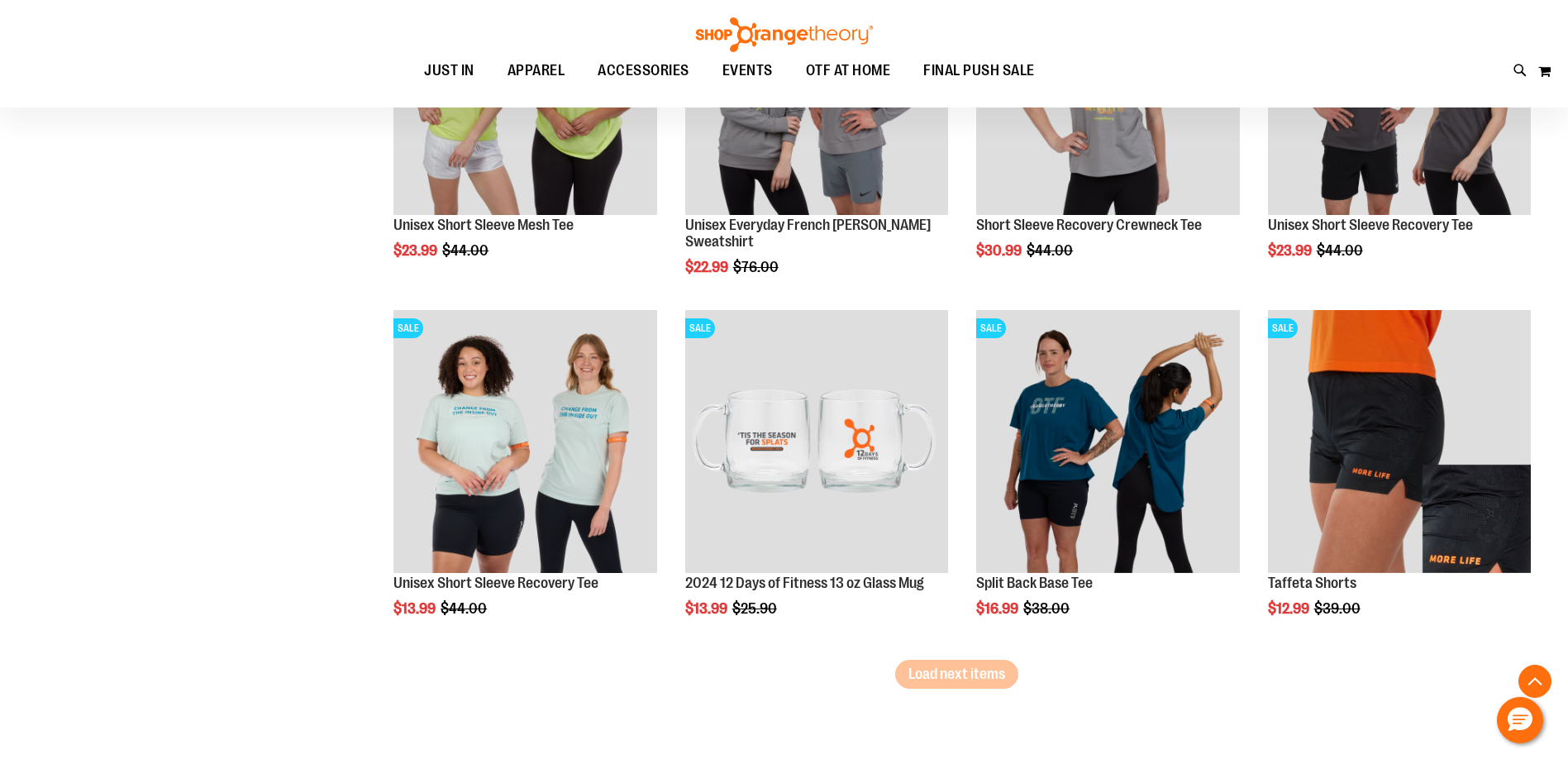
scroll to position [11486, 0]
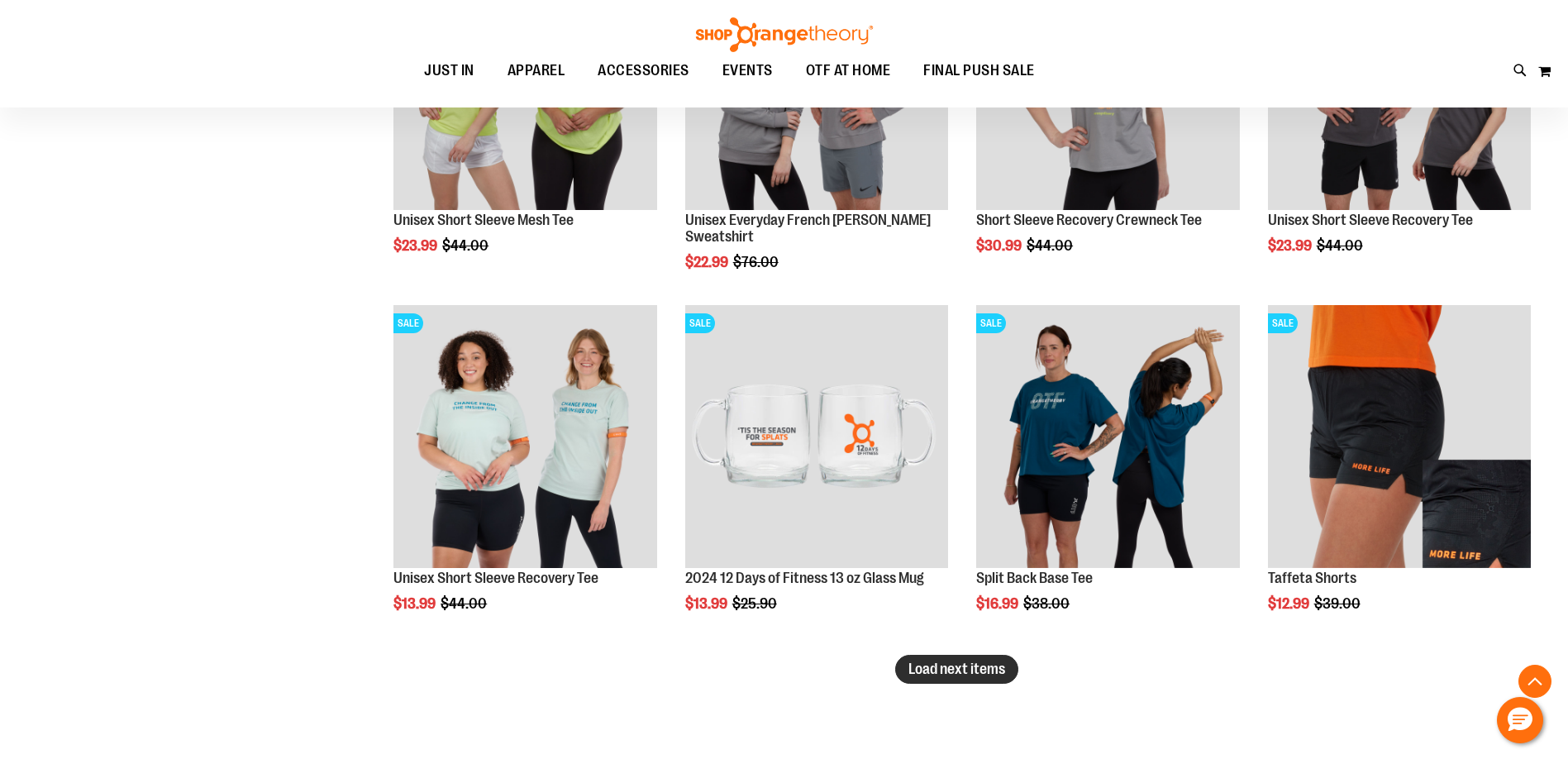
click at [943, 657] on button "Load next items" at bounding box center [956, 668] width 123 height 29
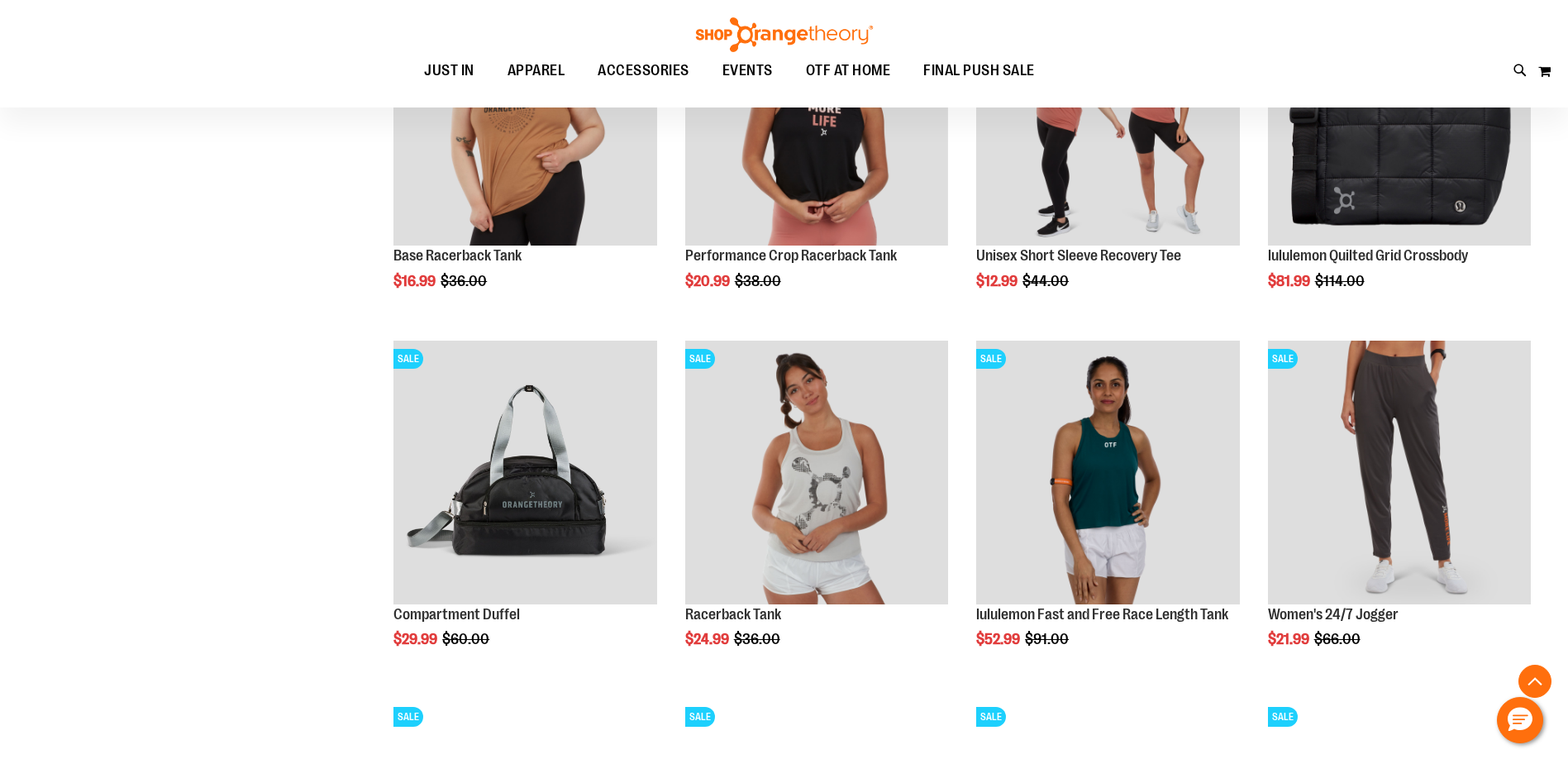
scroll to position [12642, 0]
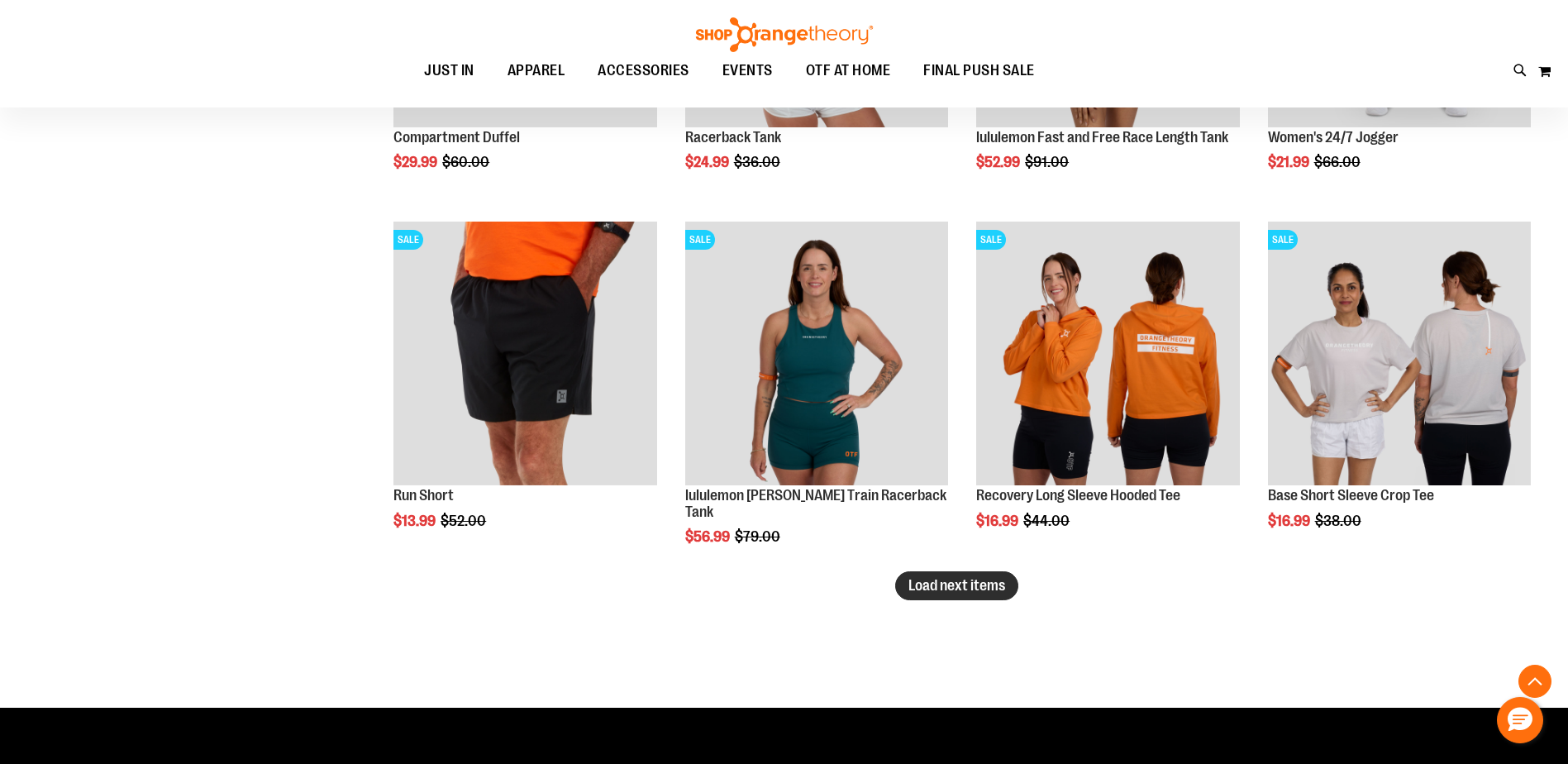
click at [1009, 580] on button "Load next items" at bounding box center [956, 585] width 123 height 29
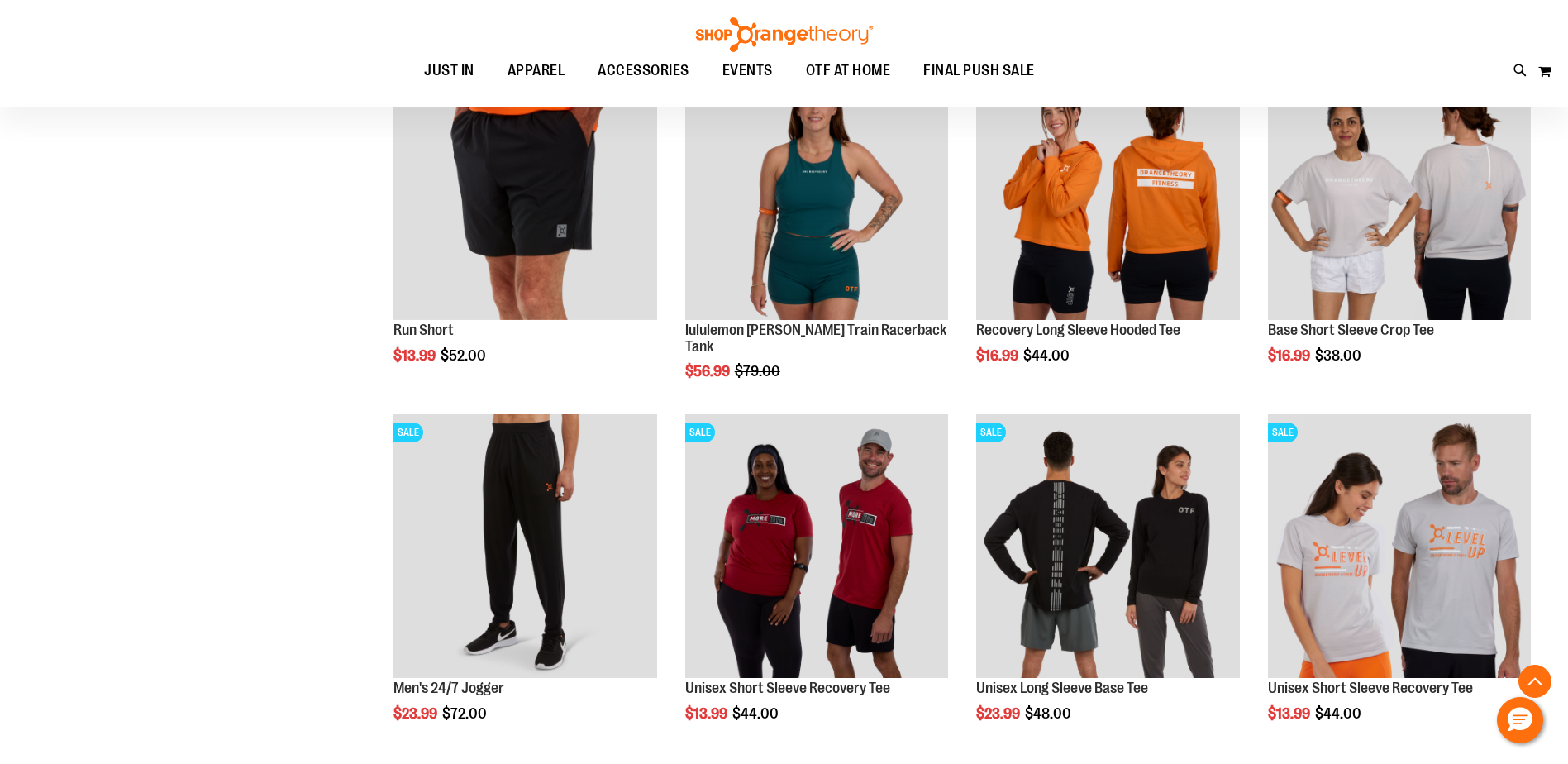
scroll to position [12560, 0]
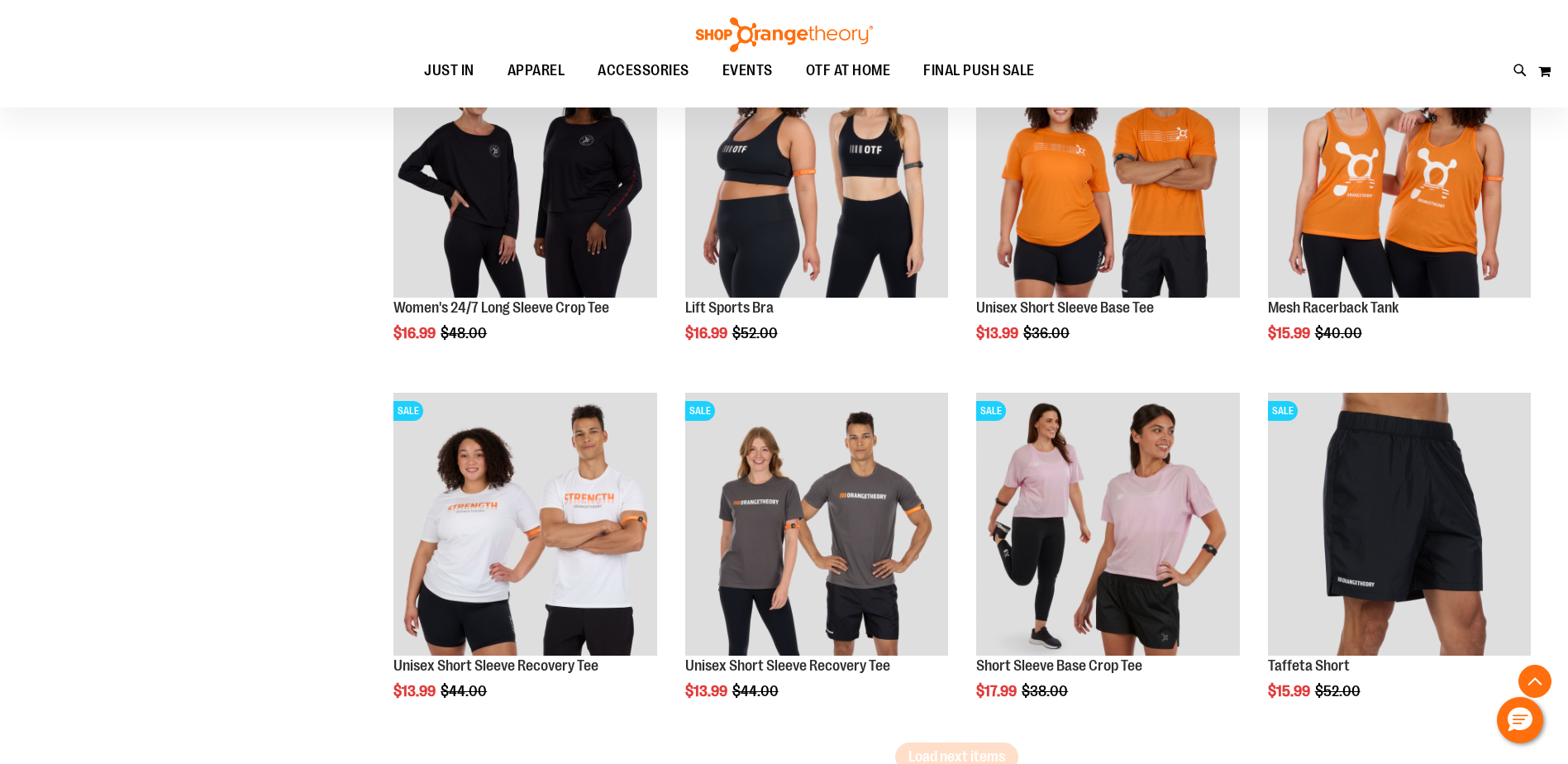
scroll to position [13799, 0]
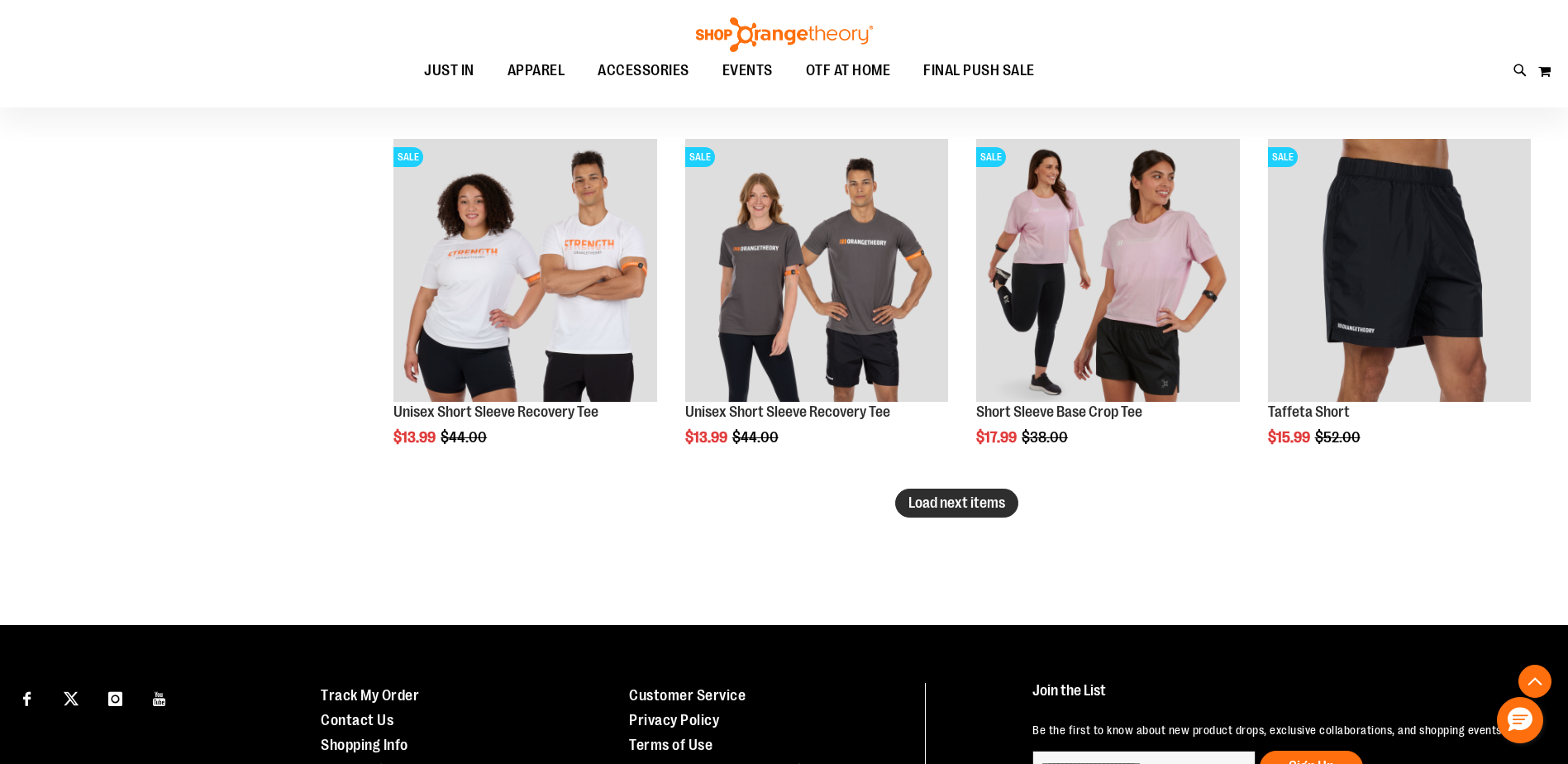
click at [976, 507] on span "Load next items" at bounding box center [957, 502] width 97 height 17
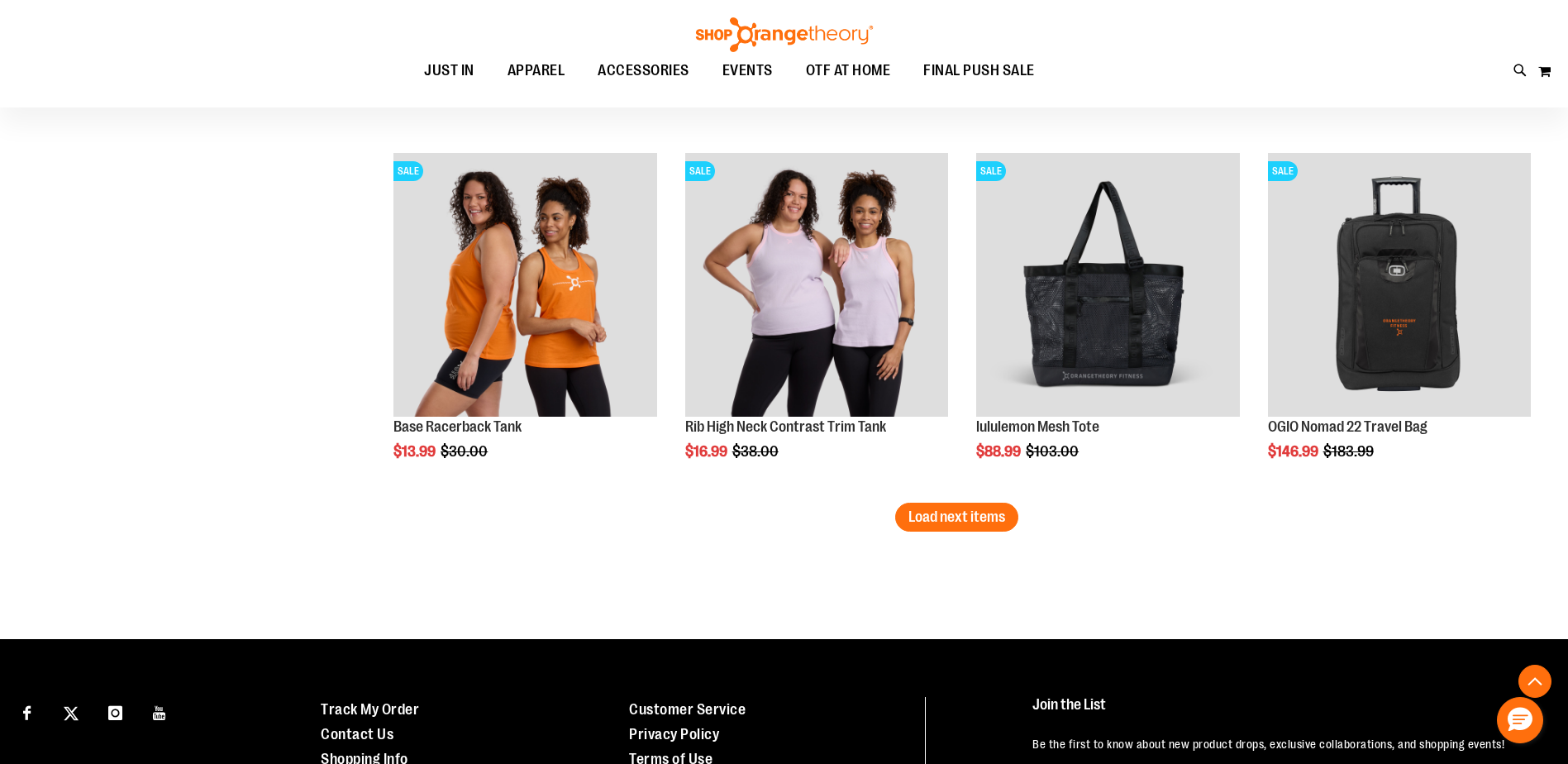
scroll to position [14873, 0]
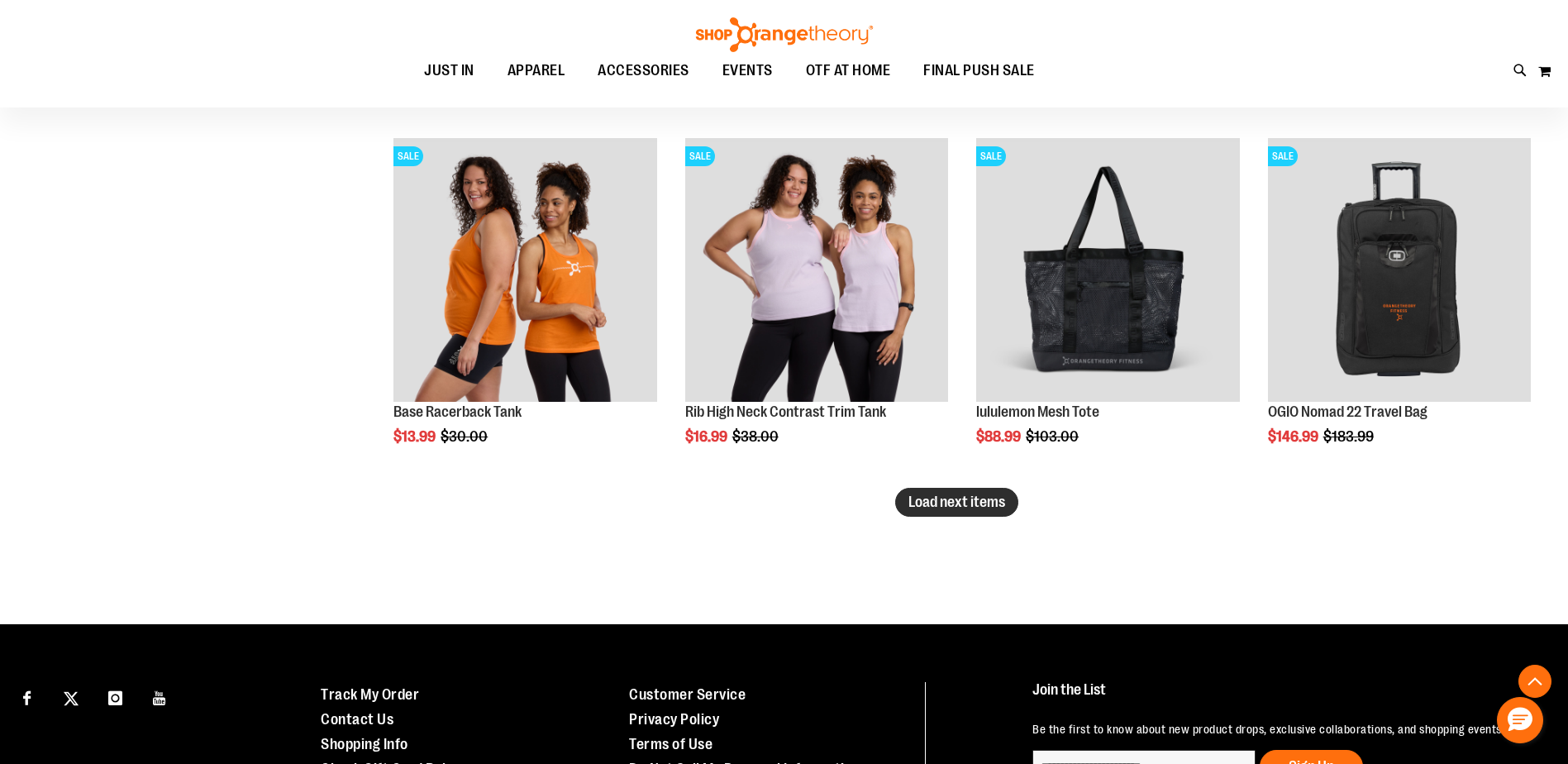
click at [960, 503] on span "Load next items" at bounding box center [957, 502] width 97 height 17
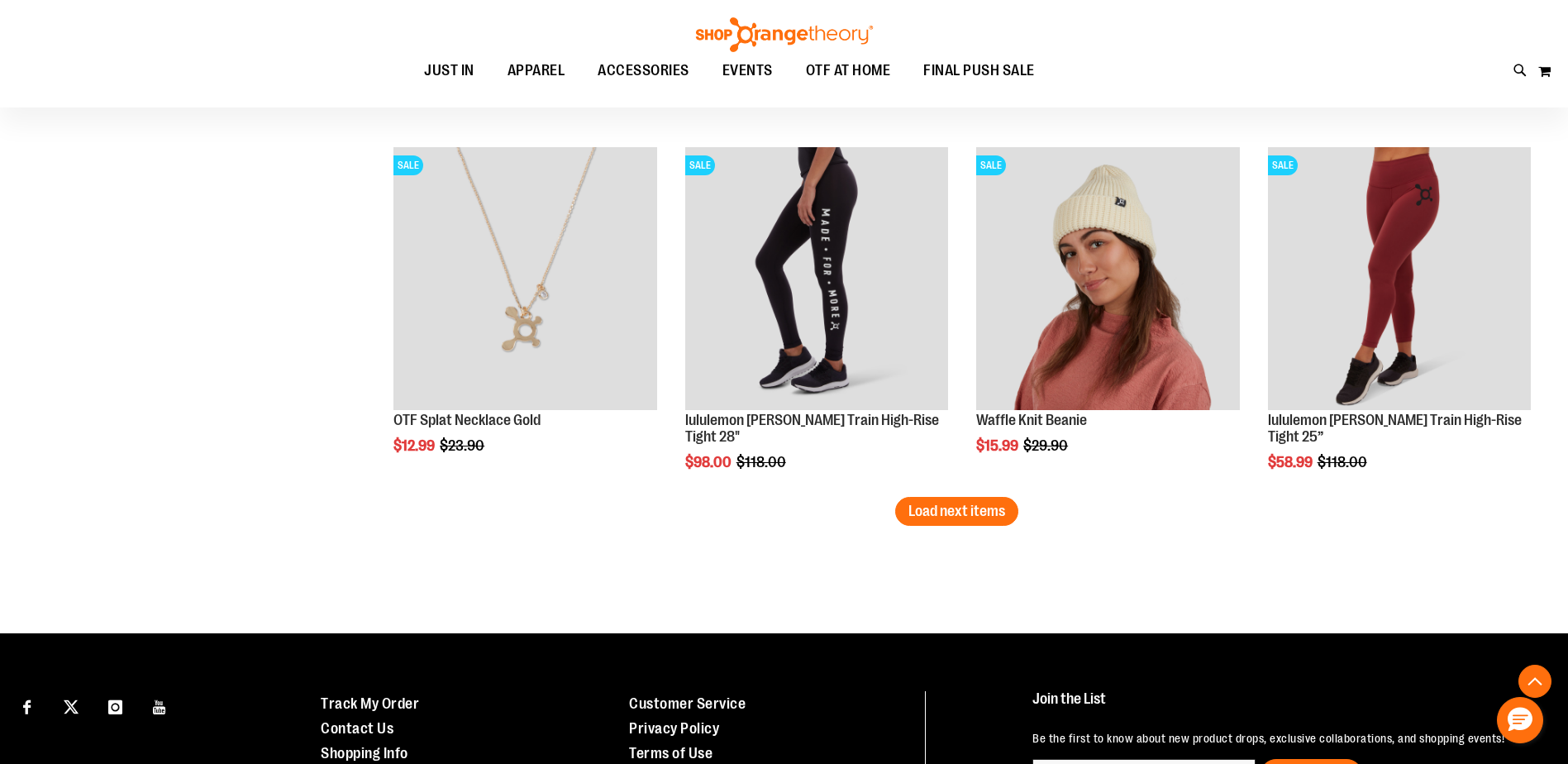
scroll to position [15948, 0]
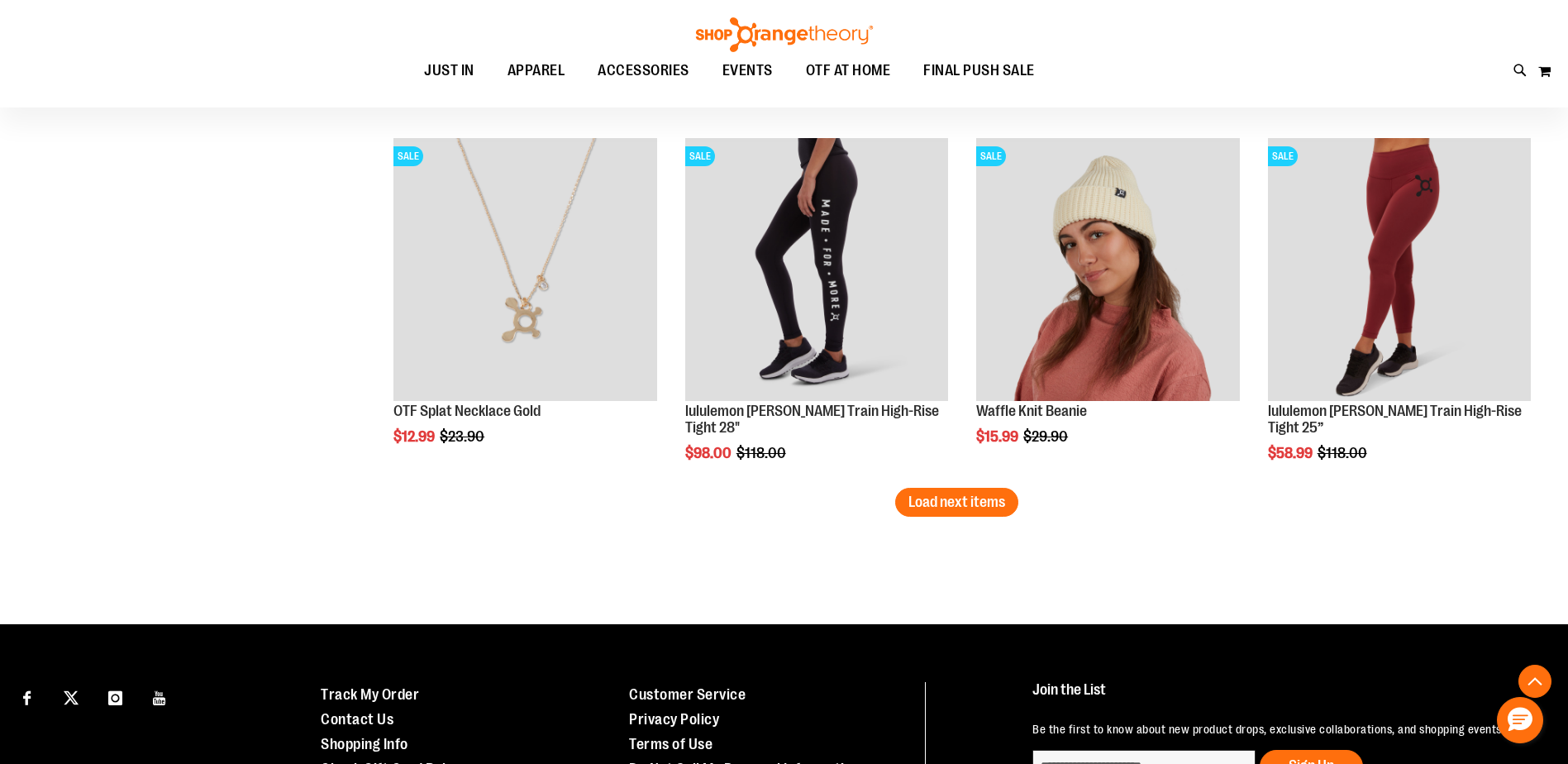
click at [987, 505] on span "Load next items" at bounding box center [957, 502] width 97 height 17
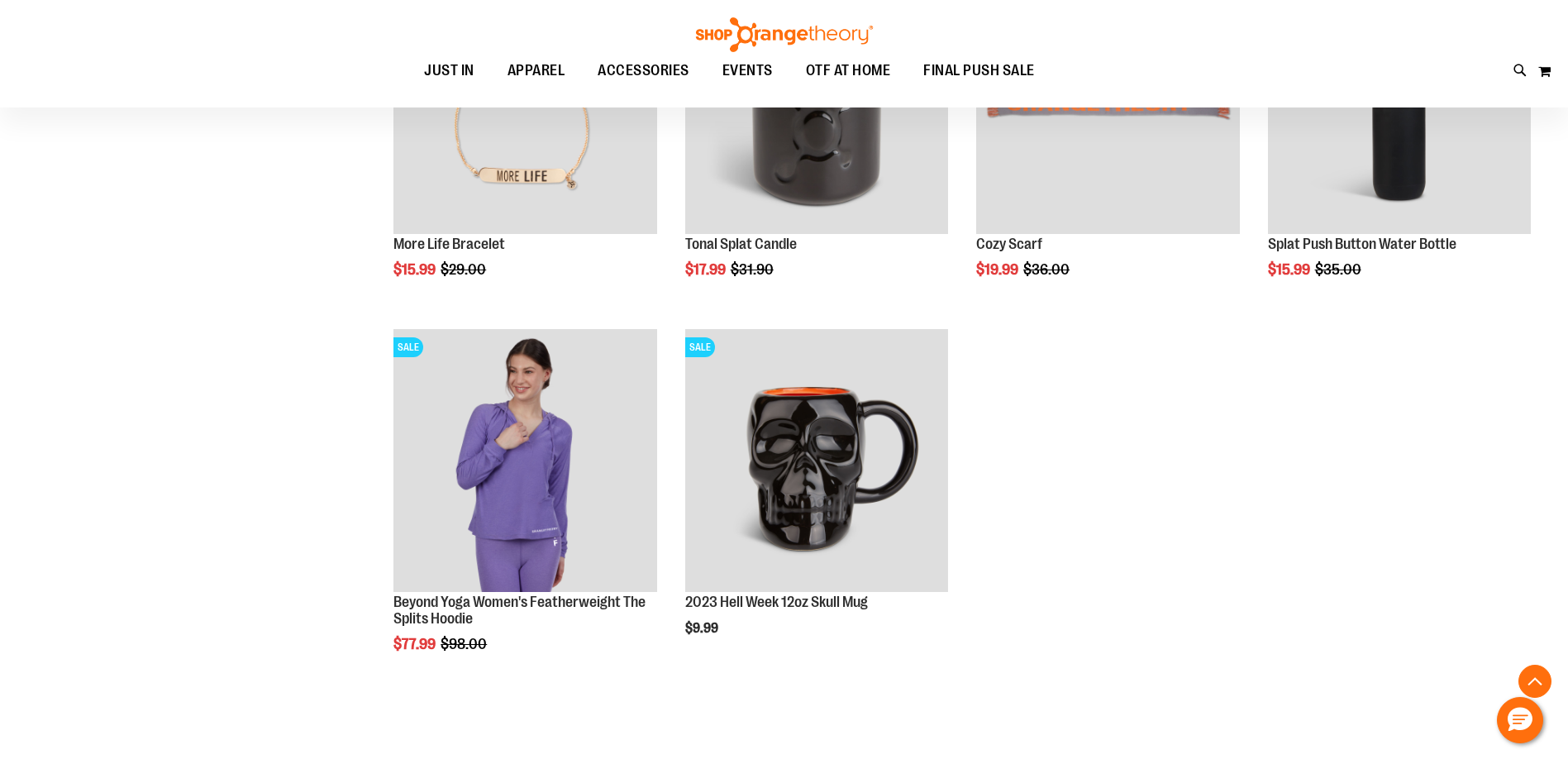
scroll to position [16444, 0]
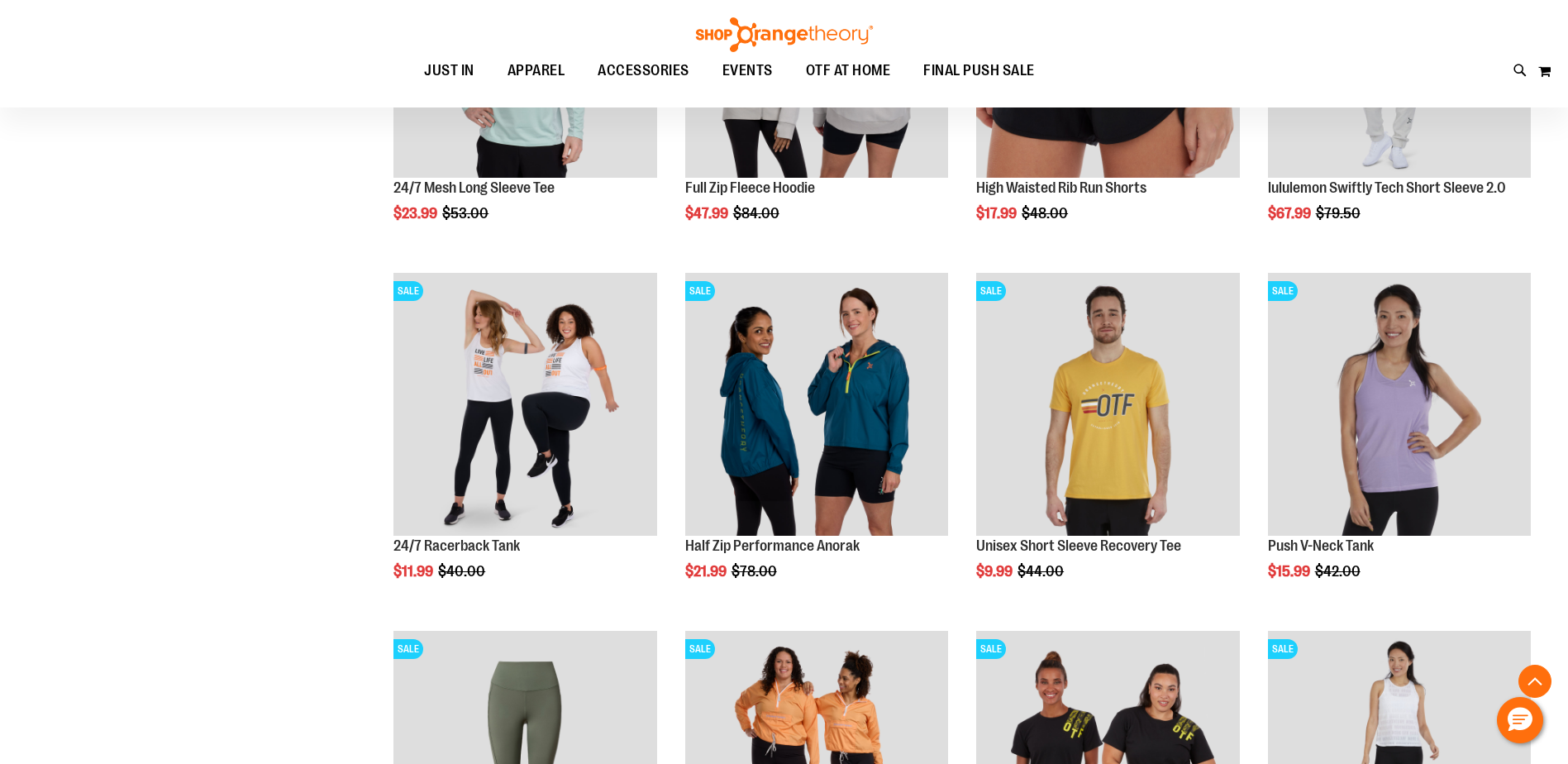
scroll to position [400, 0]
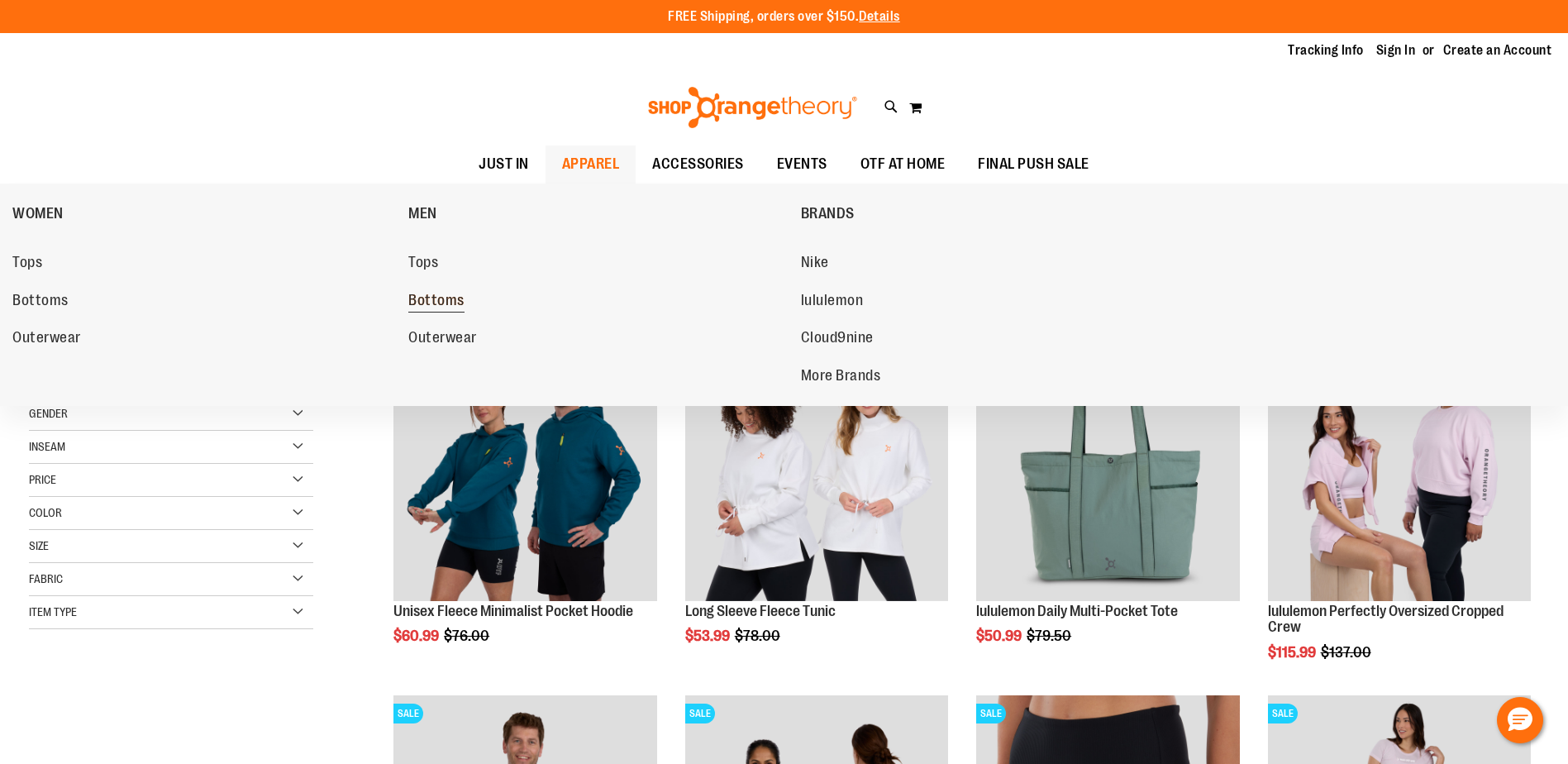
click at [449, 306] on span "Bottoms" at bounding box center [436, 301] width 56 height 21
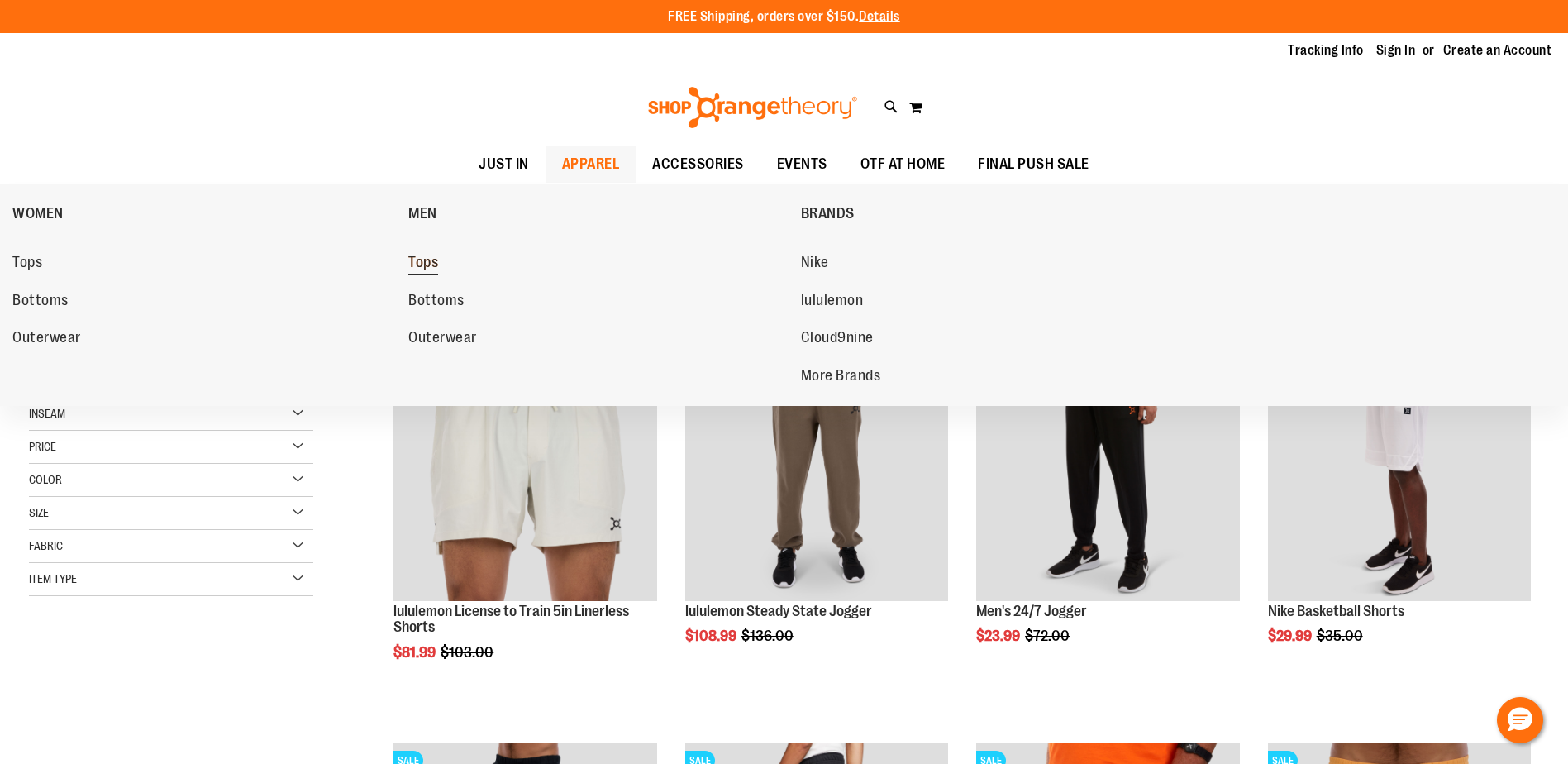
type input "**********"
click at [422, 262] on span "Tops" at bounding box center [423, 263] width 30 height 21
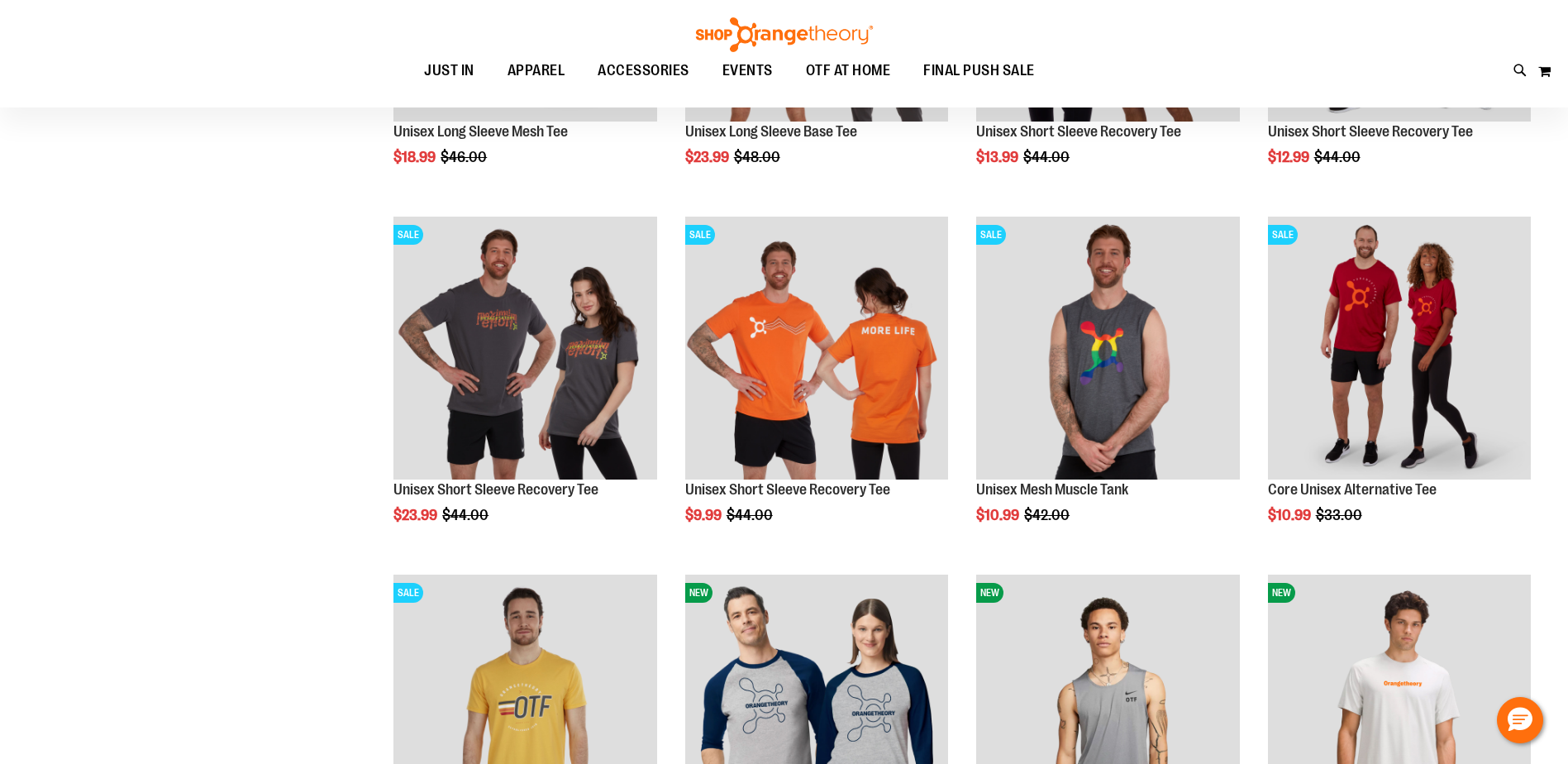
scroll to position [495, 0]
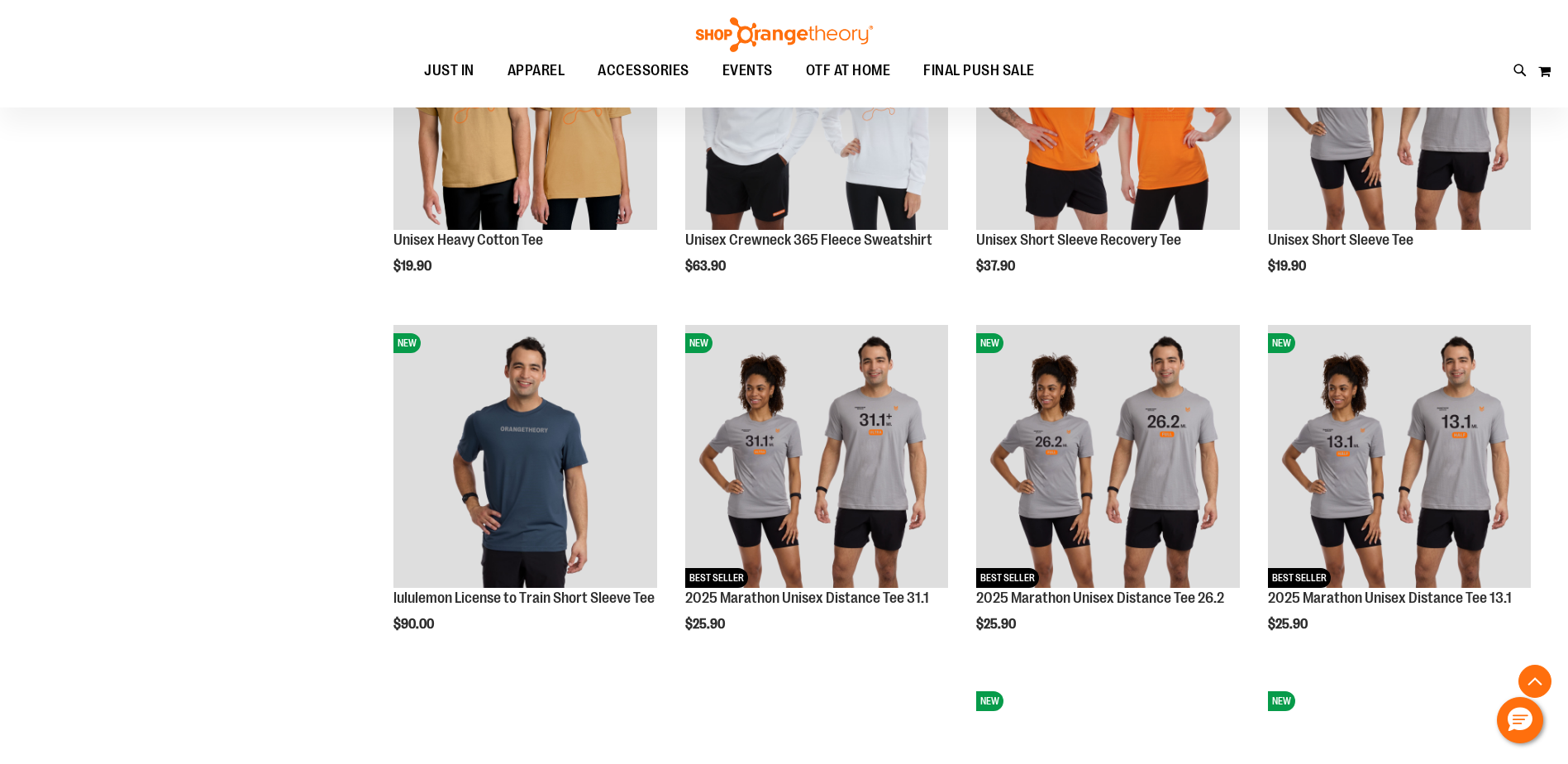
scroll to position [1487, 0]
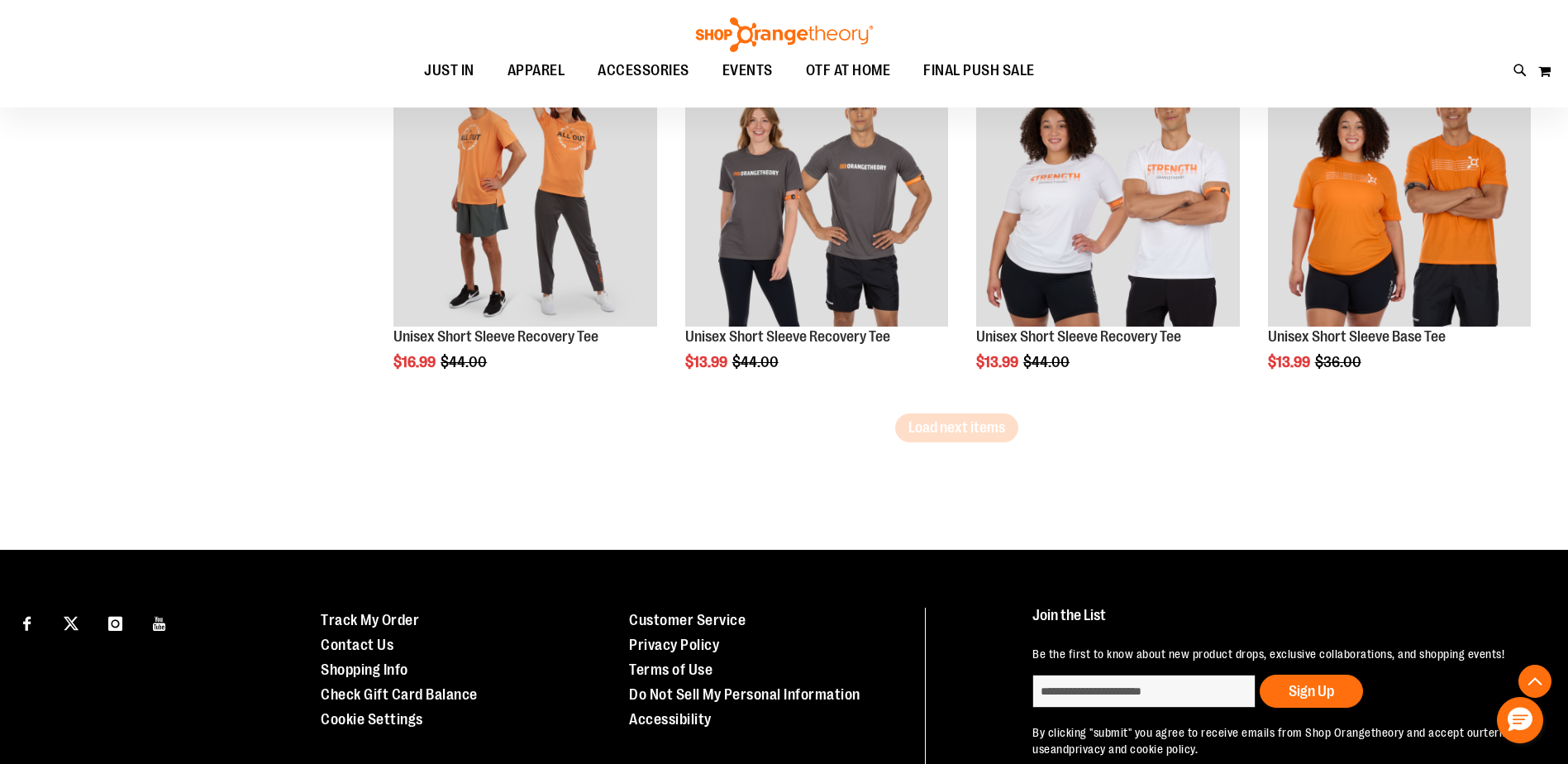
scroll to position [3140, 0]
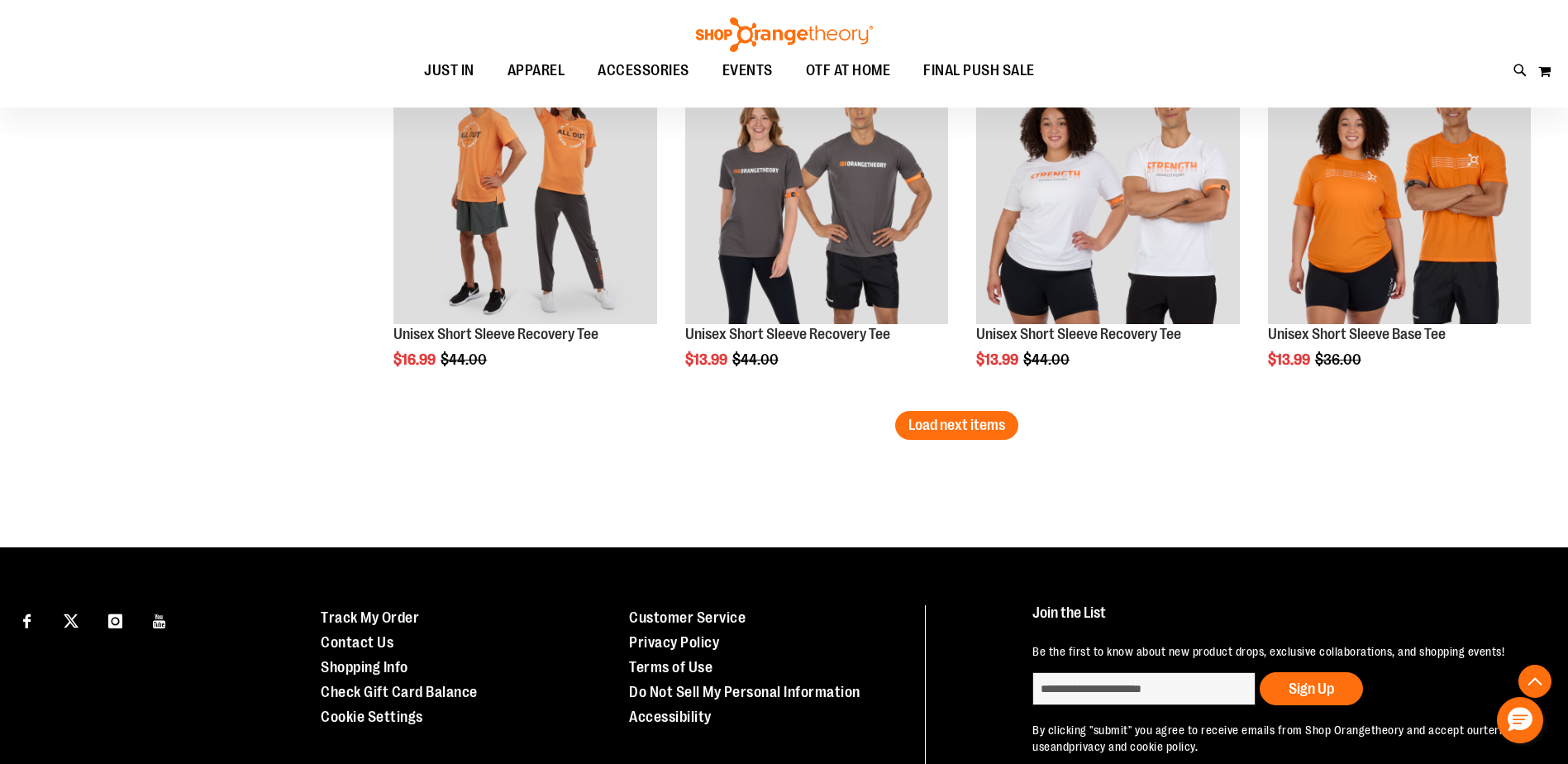
type input "**********"
click at [919, 424] on span "Load next items" at bounding box center [957, 425] width 97 height 17
